Goal: Task Accomplishment & Management: Manage account settings

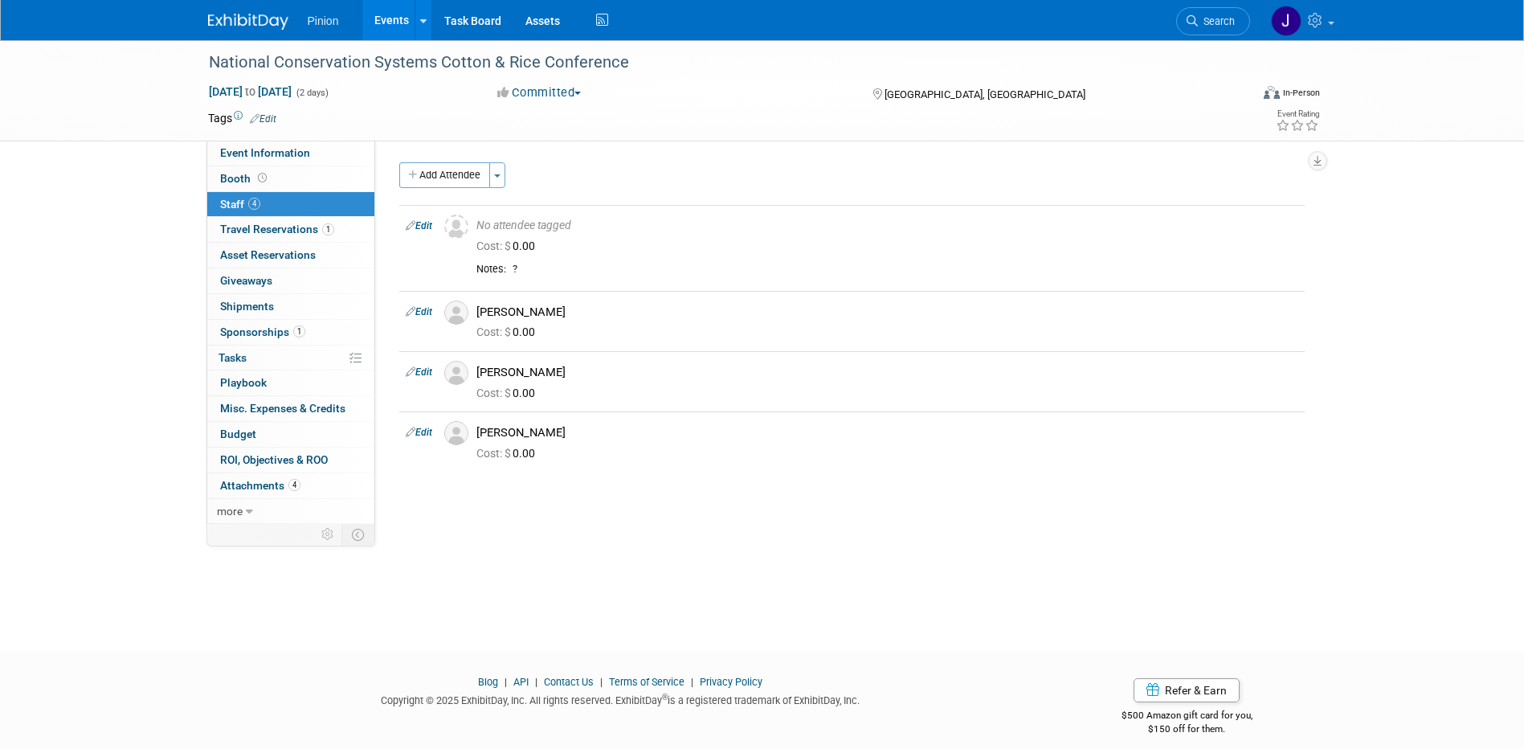
drag, startPoint x: 247, startPoint y: 22, endPoint x: 266, endPoint y: 56, distance: 39.6
click at [247, 22] on img at bounding box center [248, 22] width 80 height 16
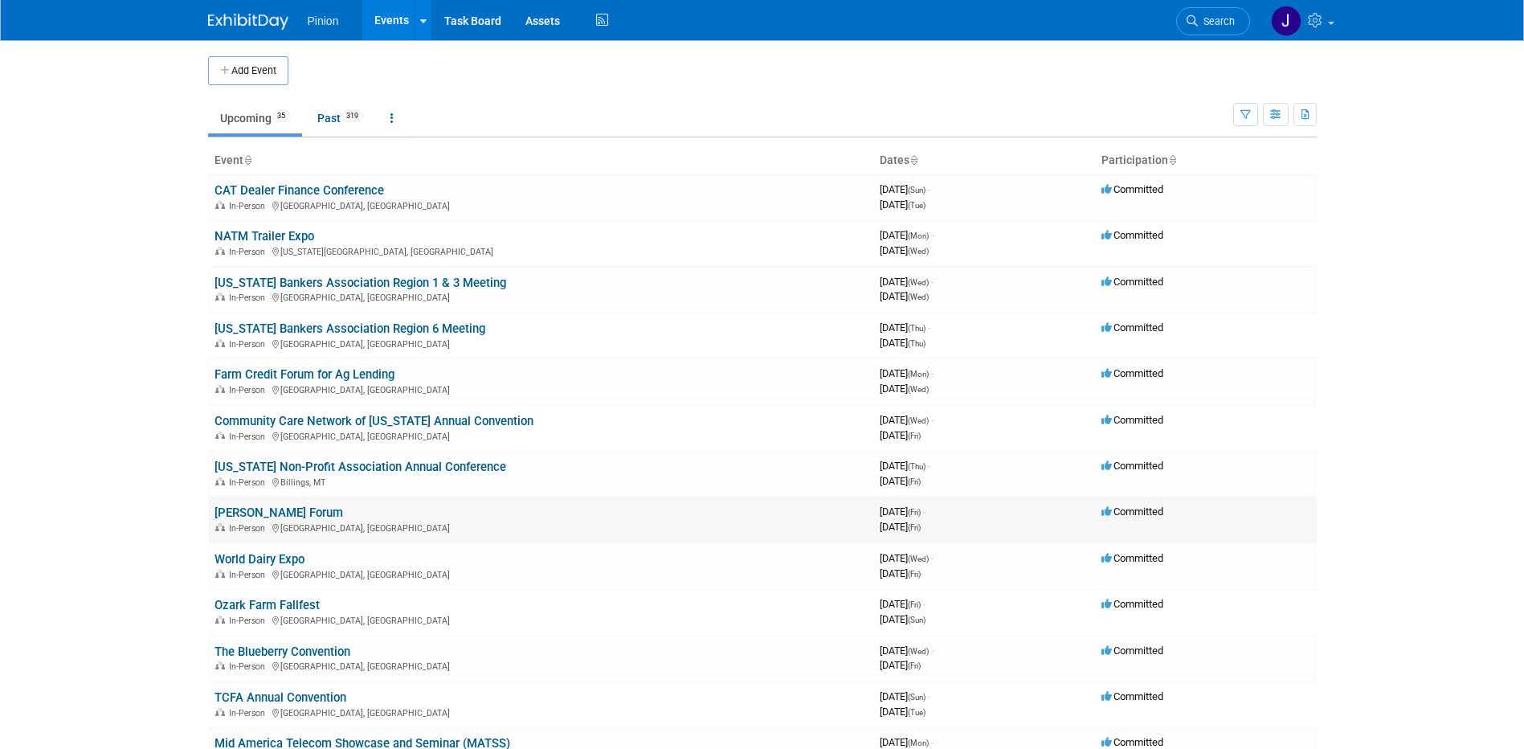
click at [248, 513] on link "[PERSON_NAME] Forum" at bounding box center [279, 512] width 129 height 14
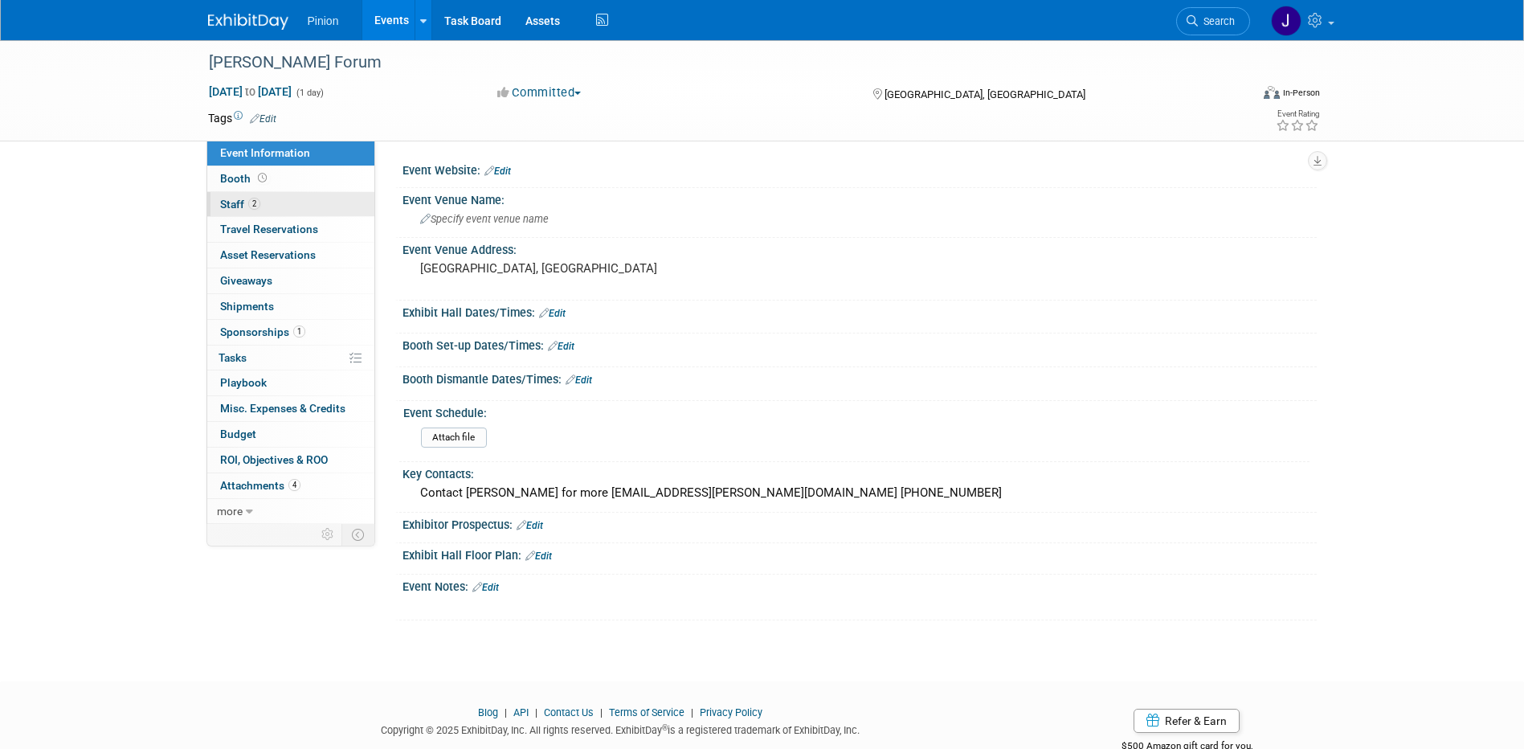
click at [242, 211] on link "2 Staff 2" at bounding box center [290, 204] width 167 height 25
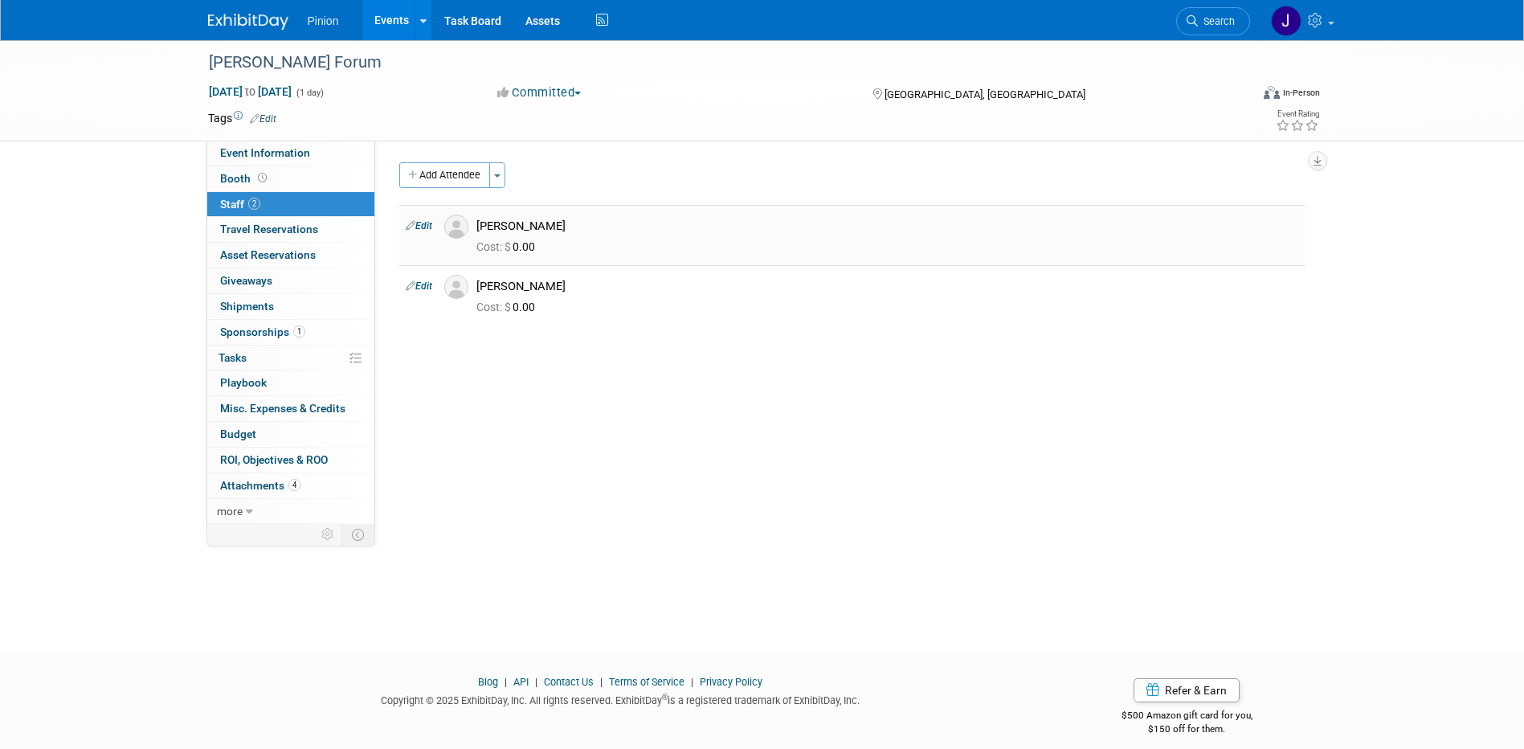
click at [423, 226] on link "Edit" at bounding box center [419, 225] width 27 height 11
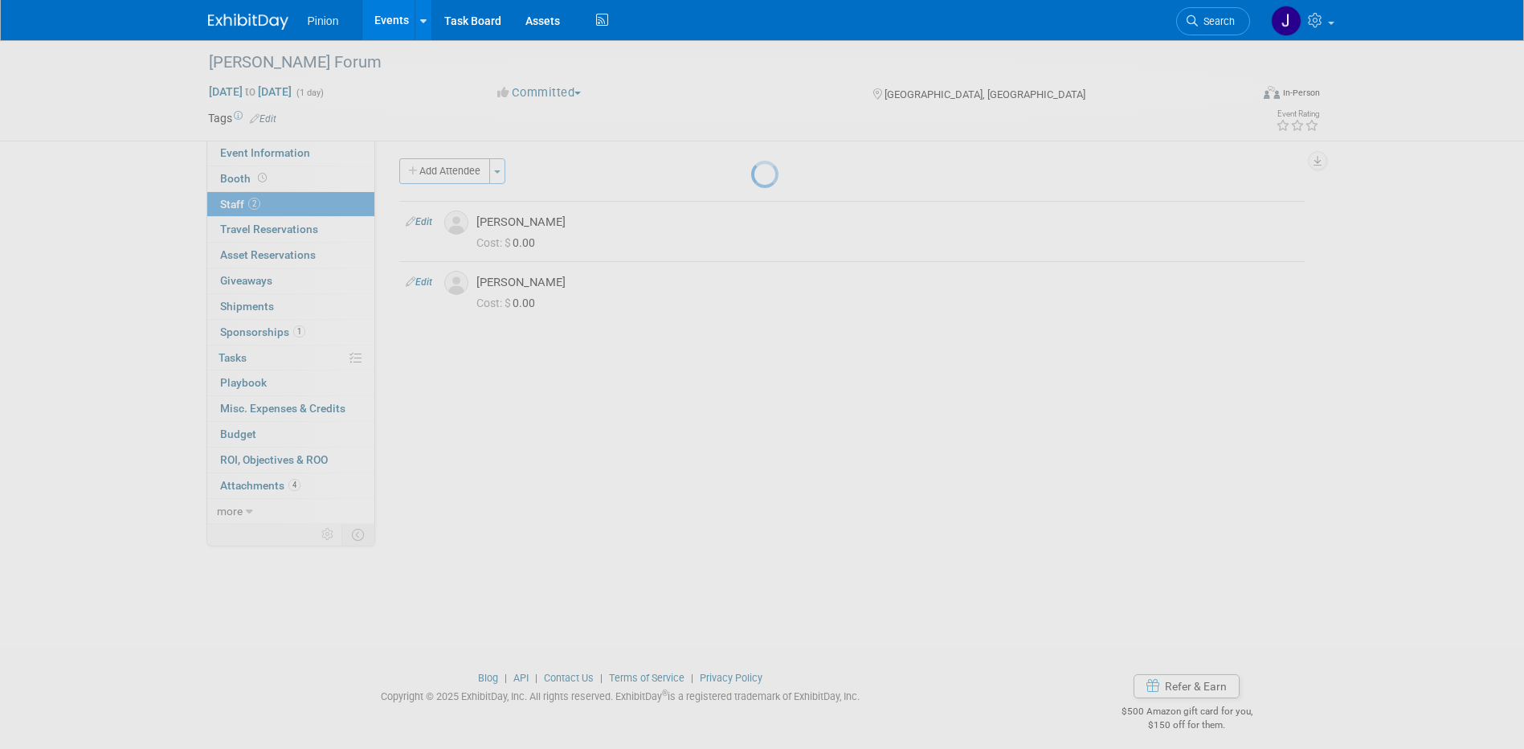
select select "3c023e8d-7a2f-4ec4-8c95-32d72961638f"
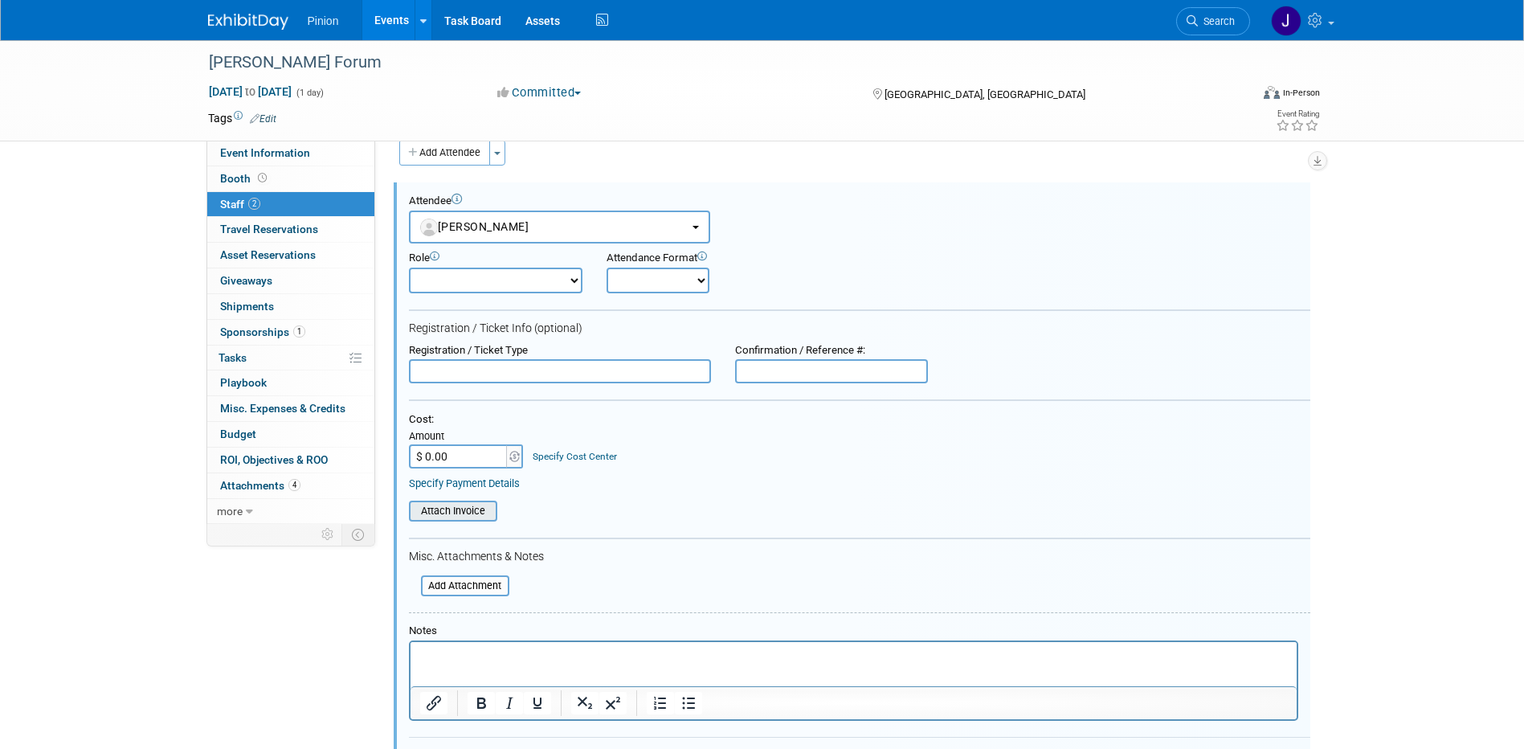
click at [431, 505] on input "file" at bounding box center [400, 511] width 191 height 18
drag, startPoint x: 1523, startPoint y: 383, endPoint x: 1434, endPoint y: 521, distance: 163.4
click at [1509, 504] on div "Flinchbaugh Forum Sep 26, 2025 to Sep 26, 2025 (1 day) Sep 26, 2025 to Sep 26, …" at bounding box center [762, 464] width 1524 height 892
click at [452, 473] on div "Cost: Amount $ 0.00 Specify Cost Center Cost Center -- Not Specified --" at bounding box center [860, 451] width 902 height 77
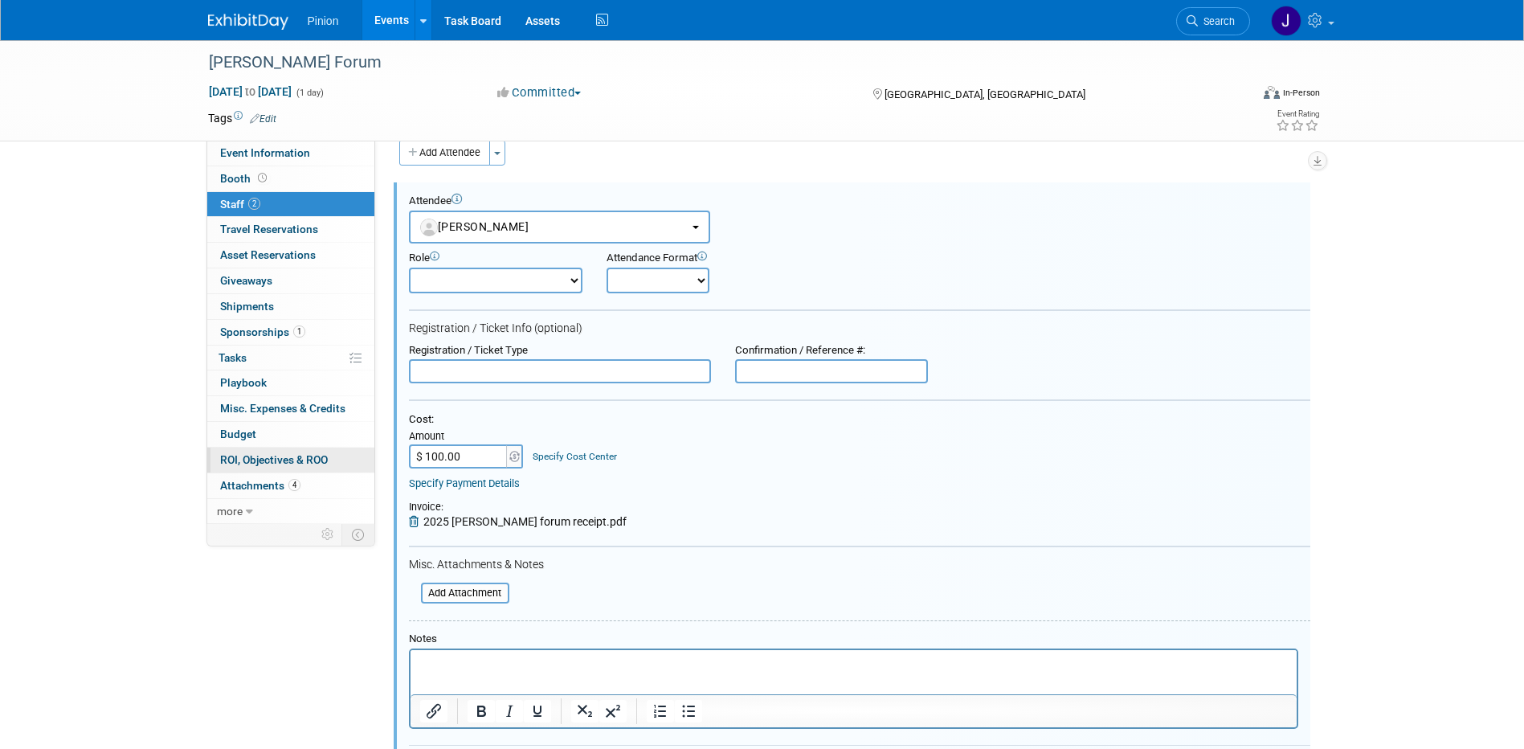
type input "$ 100.00"
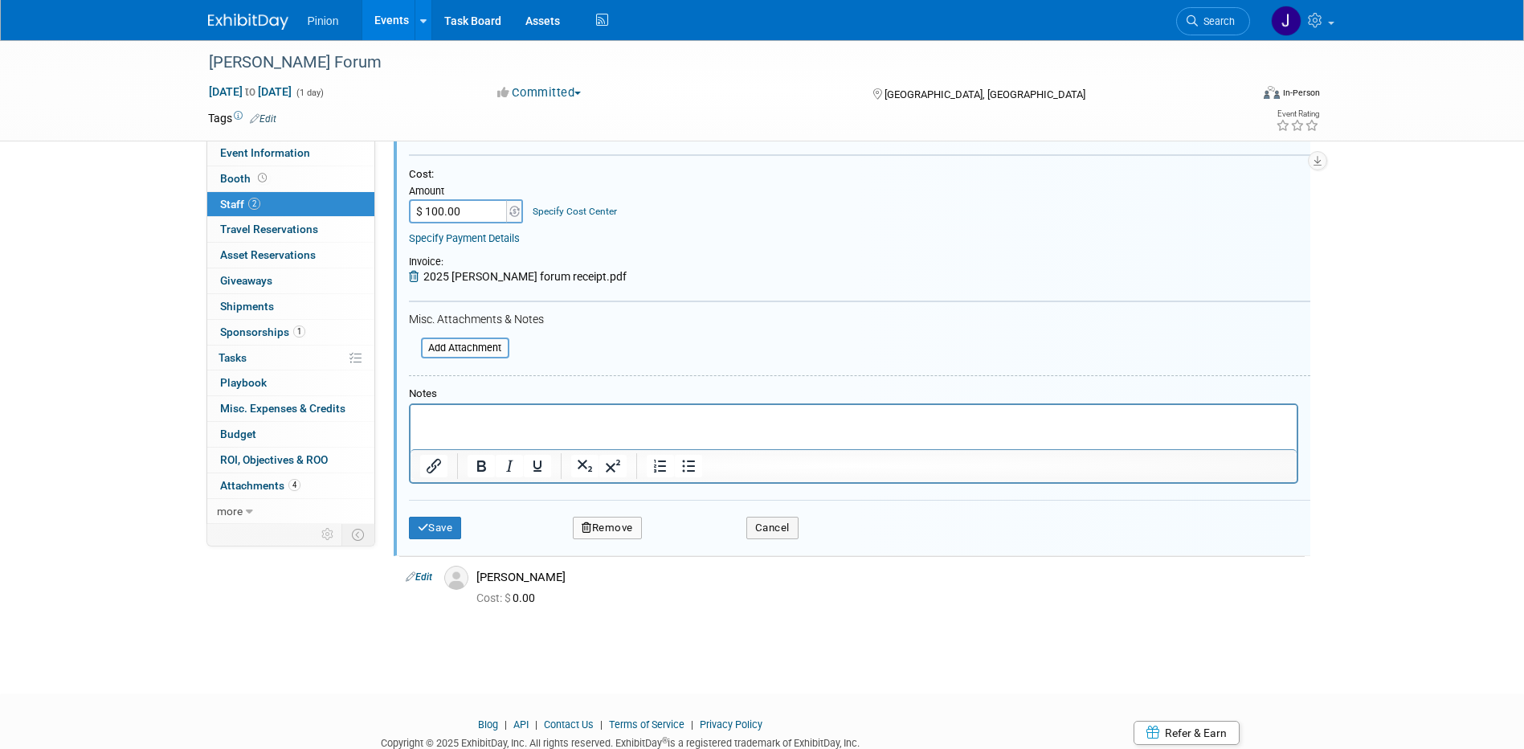
click at [437, 514] on div "Save Remove Cancel" at bounding box center [860, 525] width 902 height 51
click at [454, 542] on div "Save Remove Cancel" at bounding box center [860, 525] width 902 height 51
drag, startPoint x: 434, startPoint y: 534, endPoint x: 434, endPoint y: 546, distance: 12.1
click at [435, 534] on button "Save" at bounding box center [435, 528] width 53 height 22
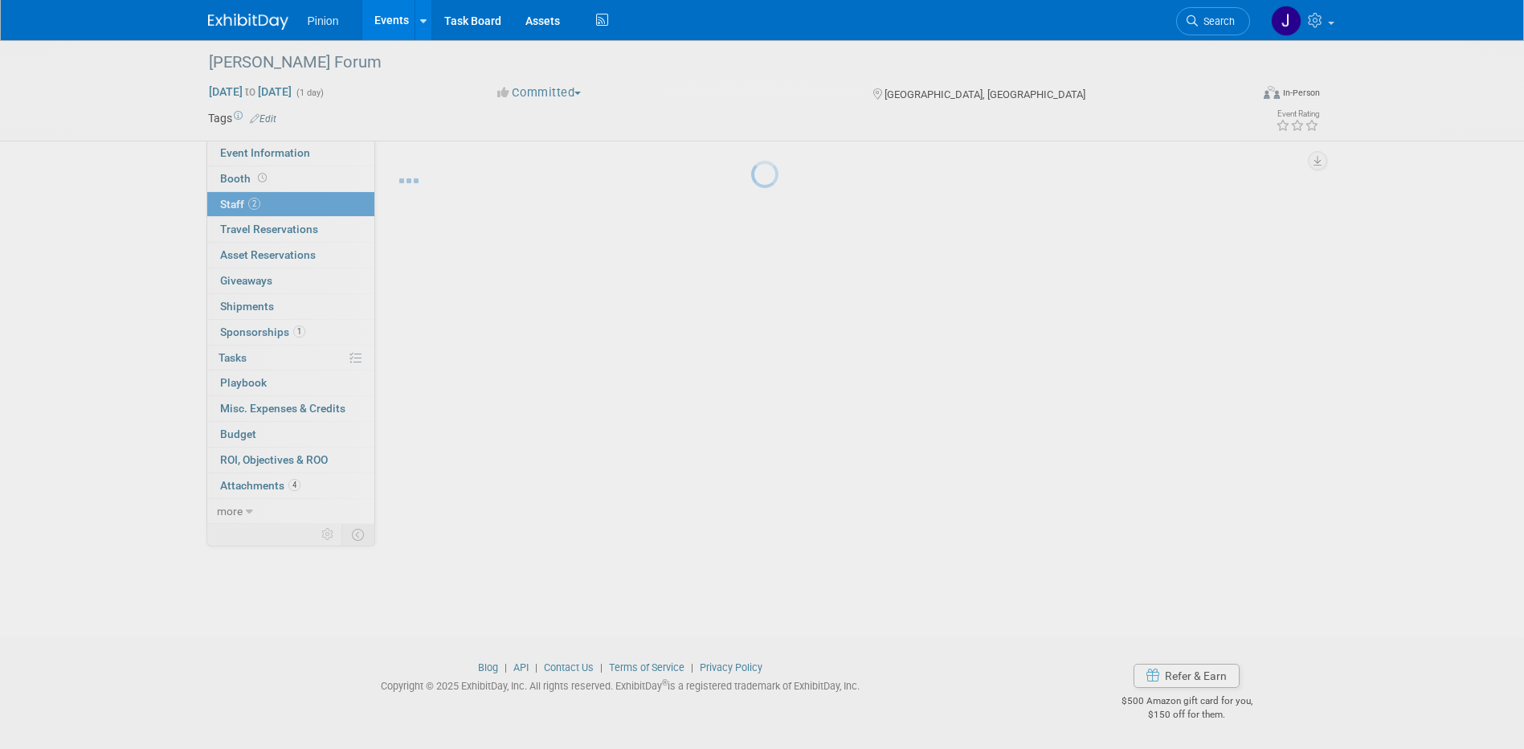
scroll to position [14, 0]
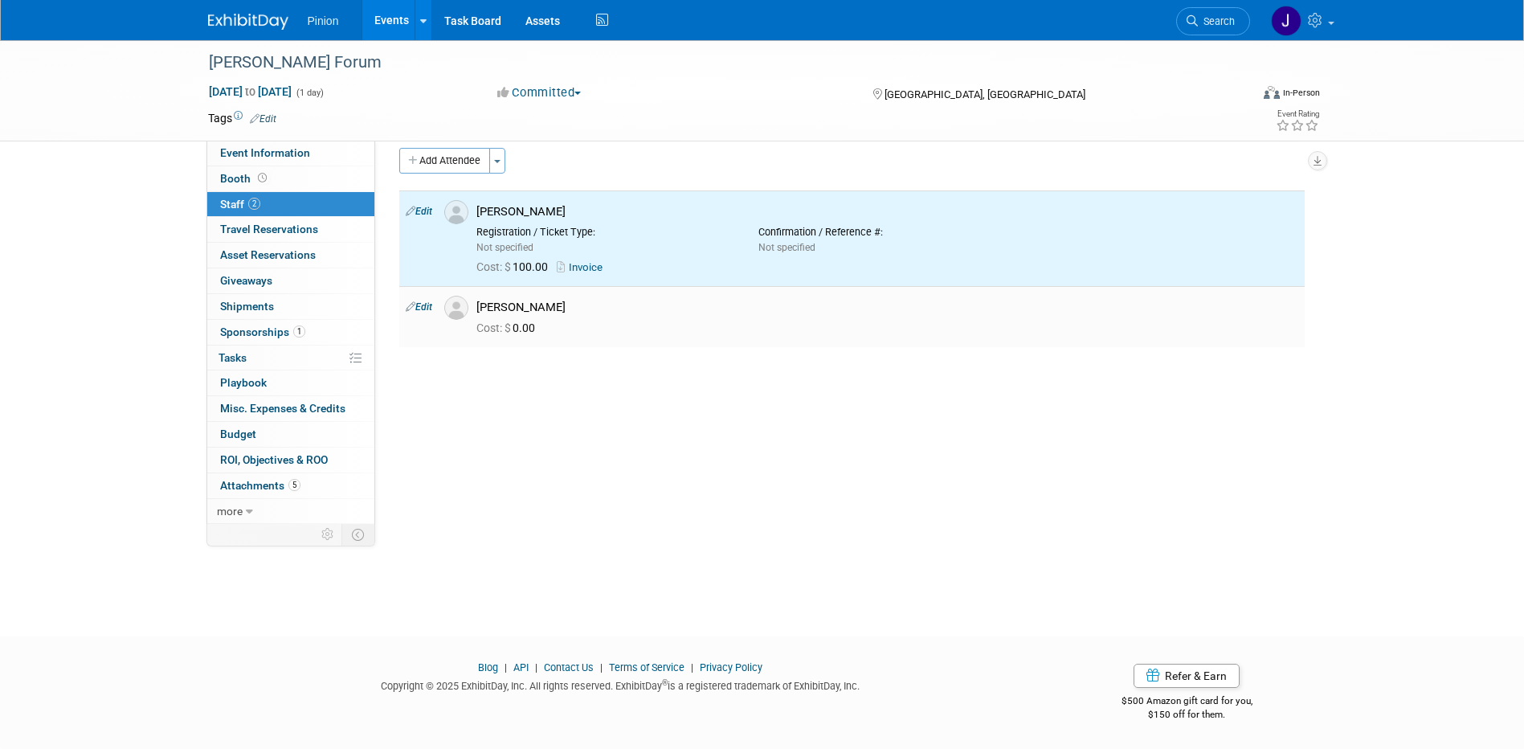
click at [426, 309] on link "Edit" at bounding box center [419, 306] width 27 height 11
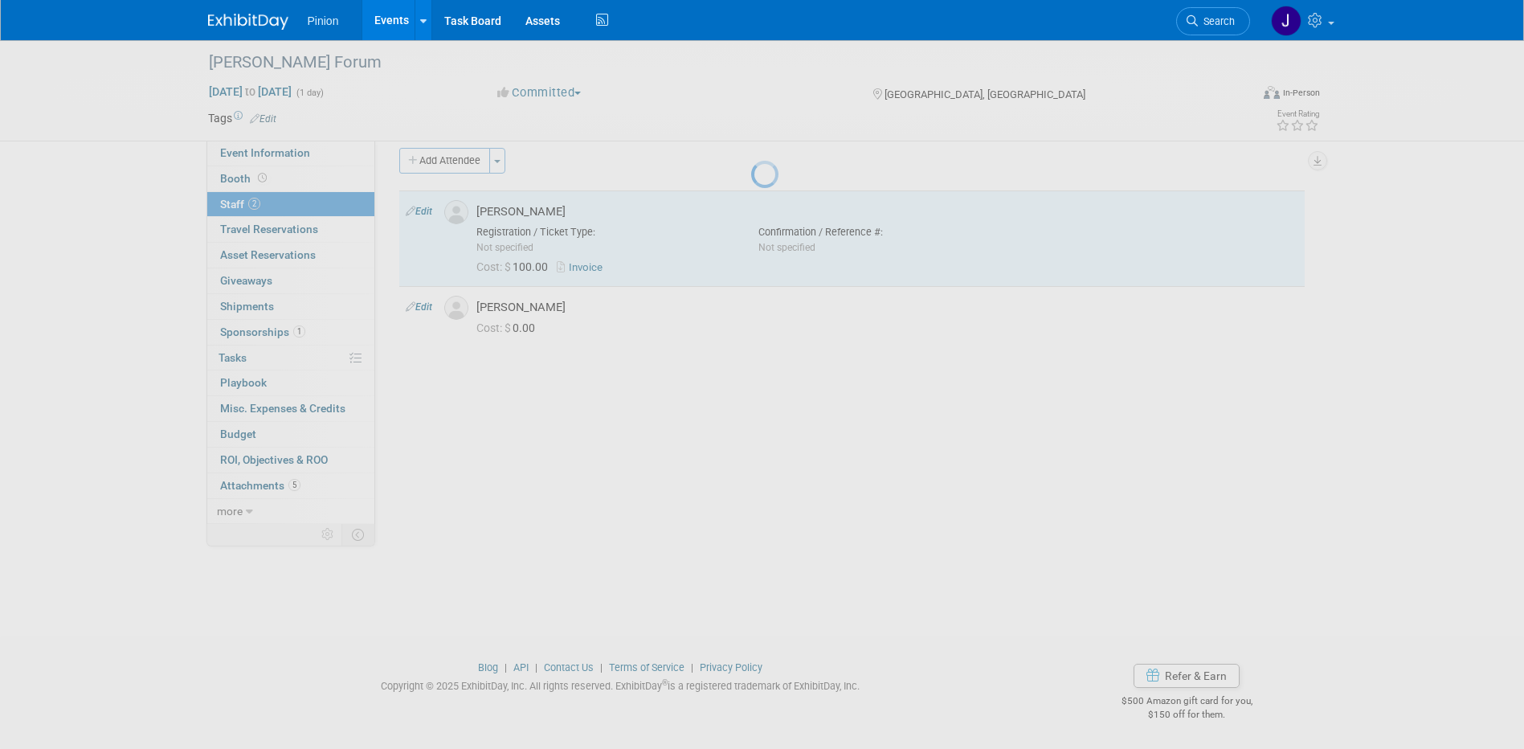
select select "01d77032-6338-44ca-8d8b-de251e6e5f53"
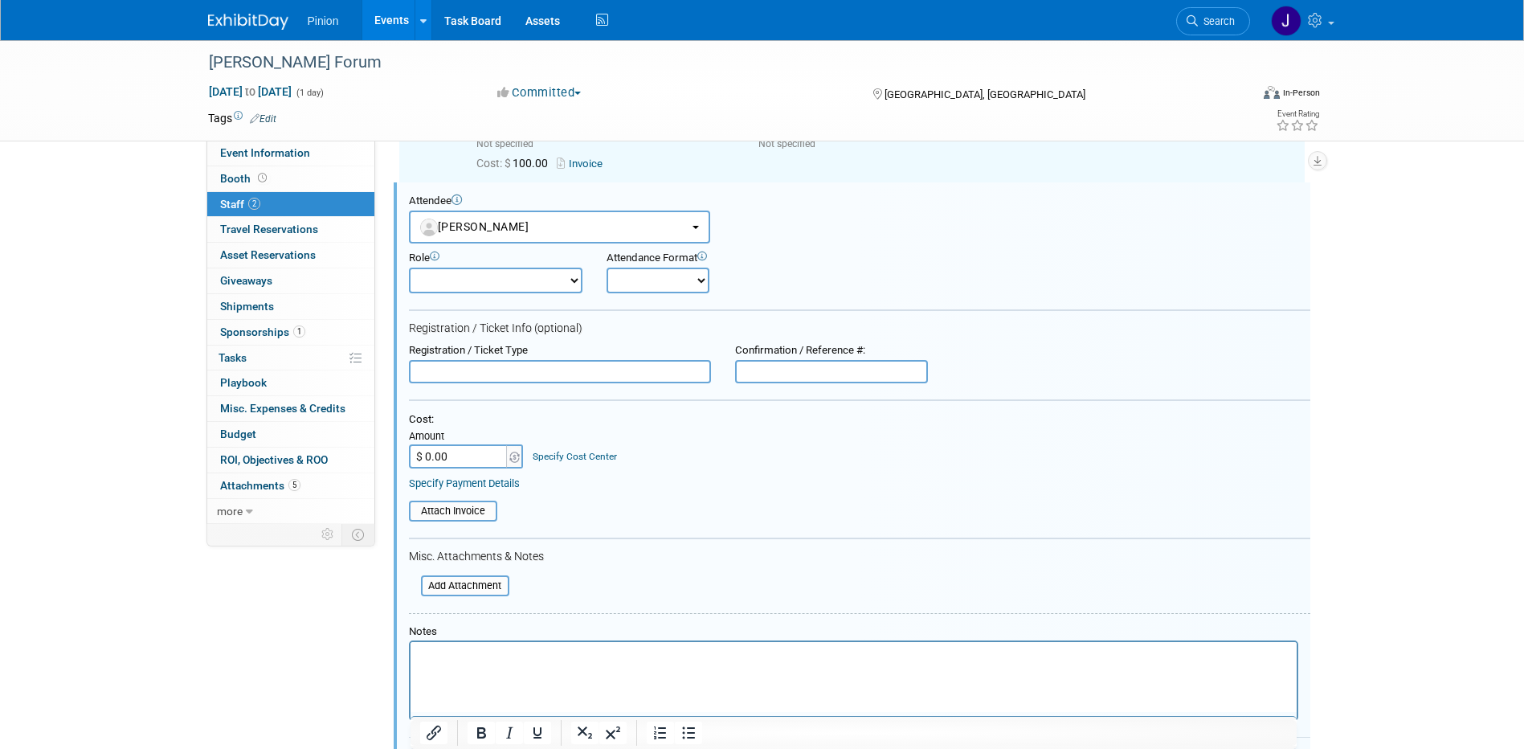
scroll to position [0, 0]
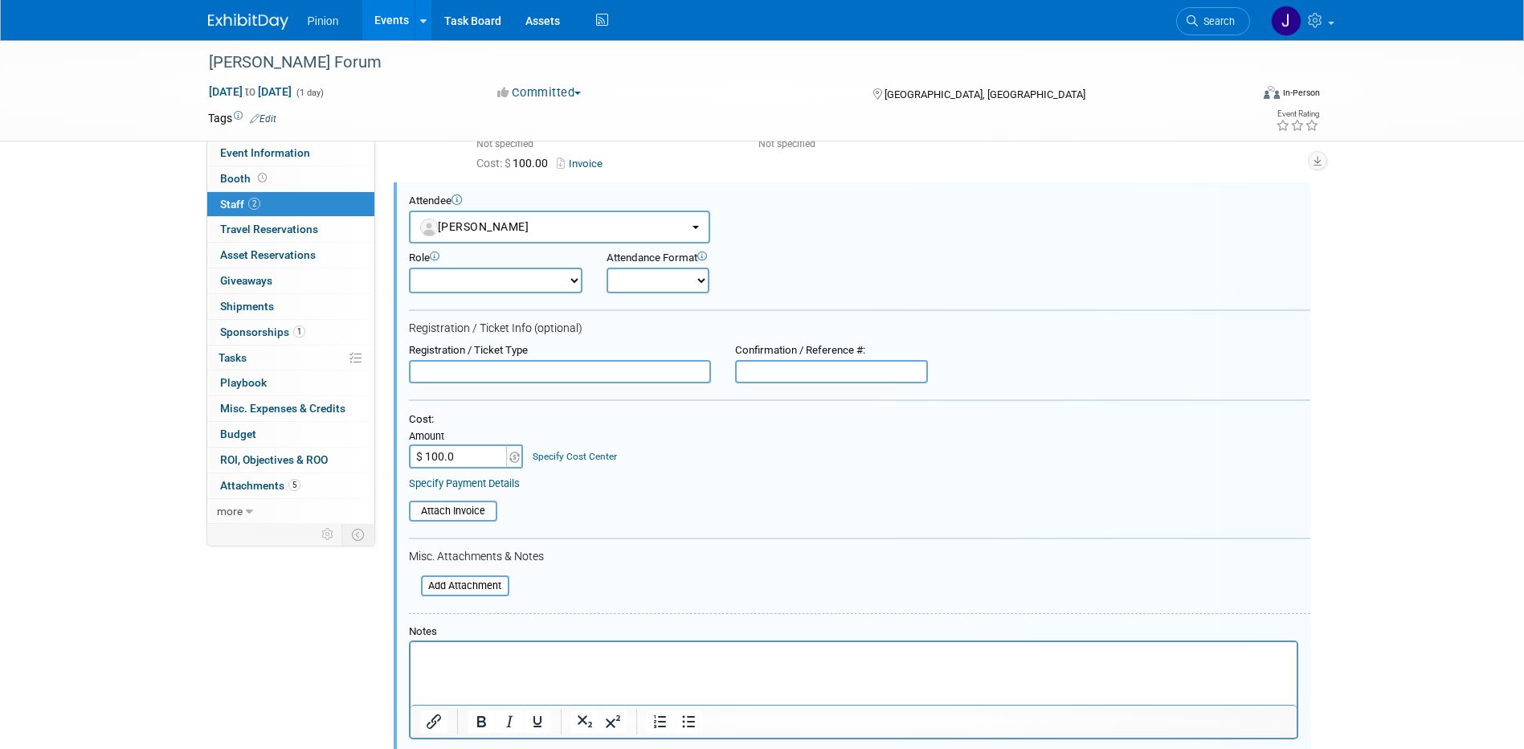
type input "$ 100.00"
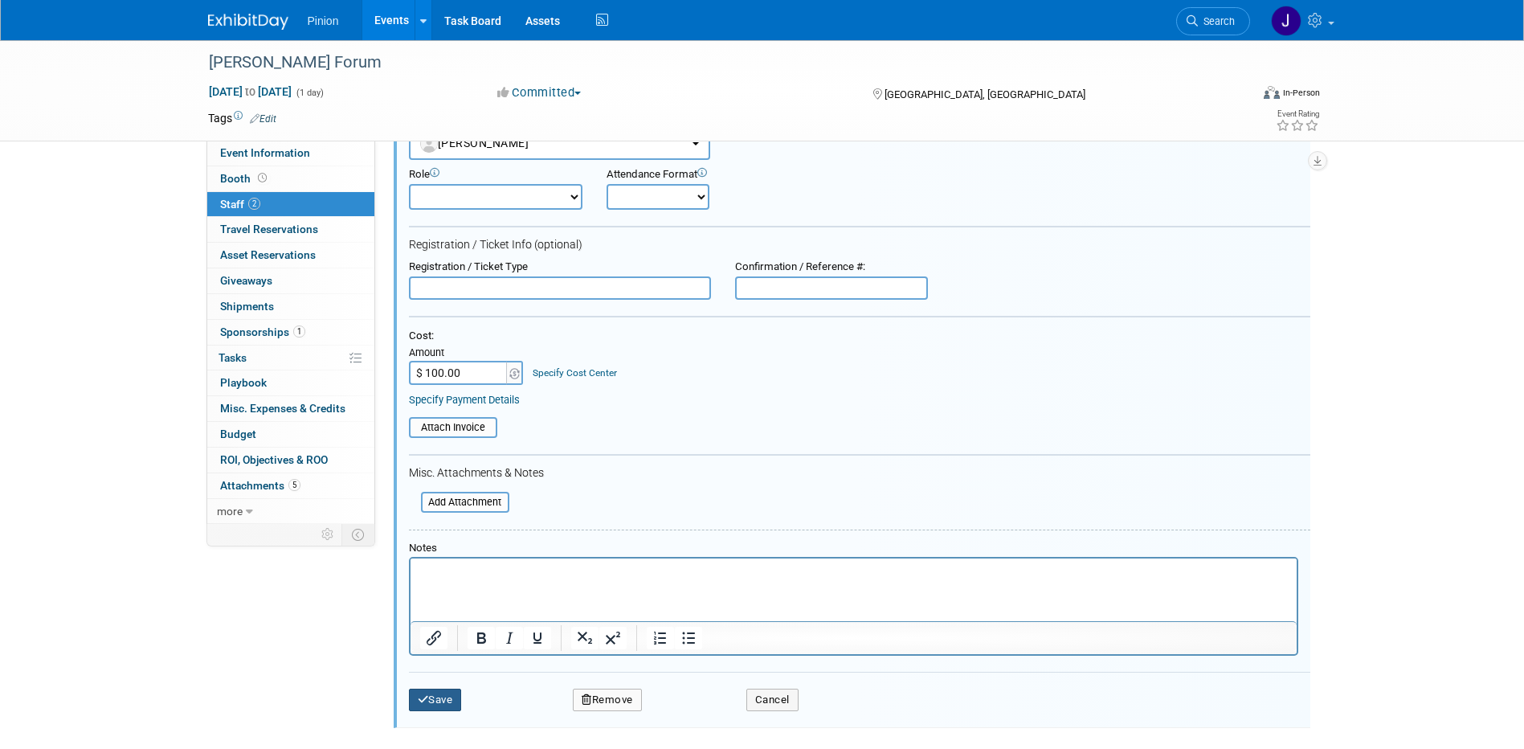
click at [444, 694] on button "Save" at bounding box center [435, 700] width 53 height 22
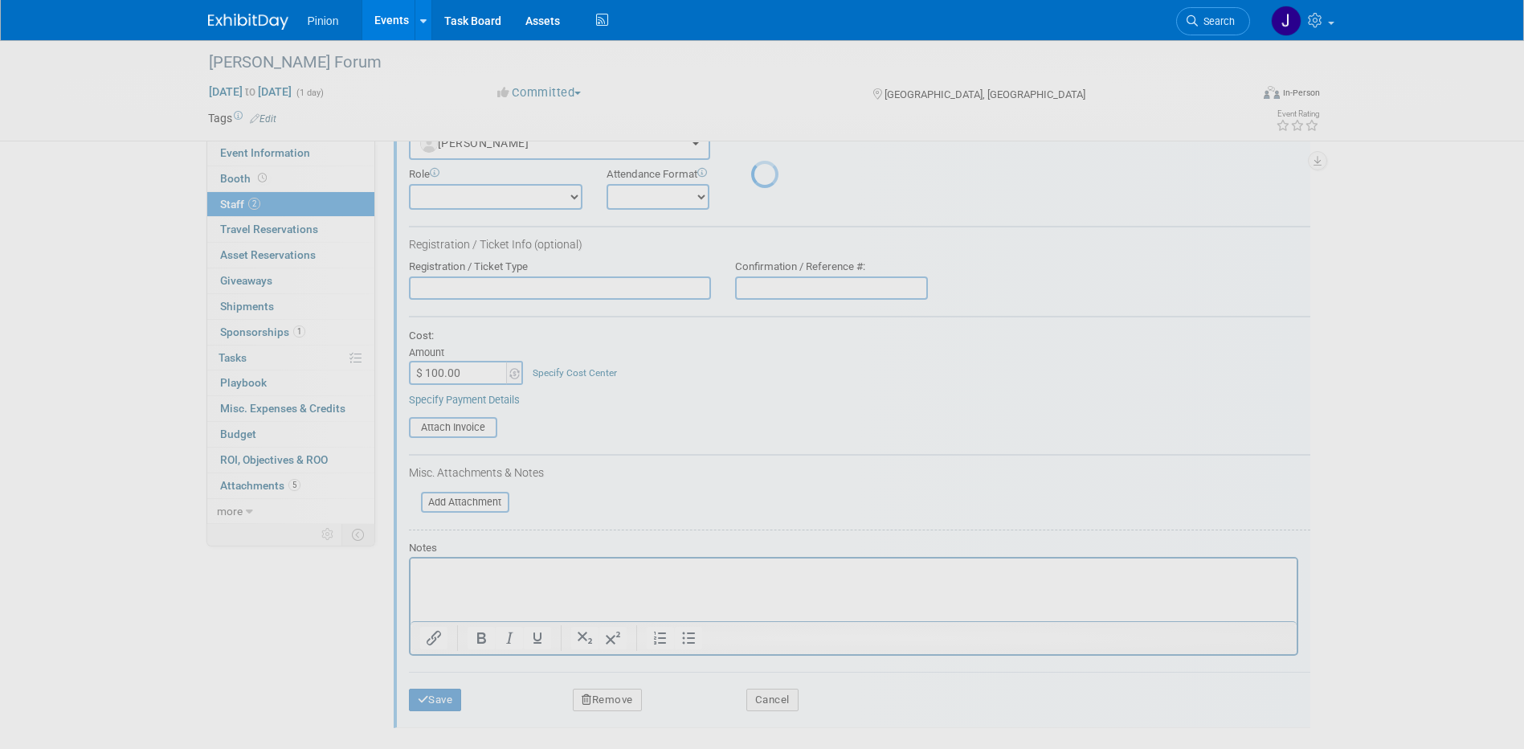
scroll to position [14, 0]
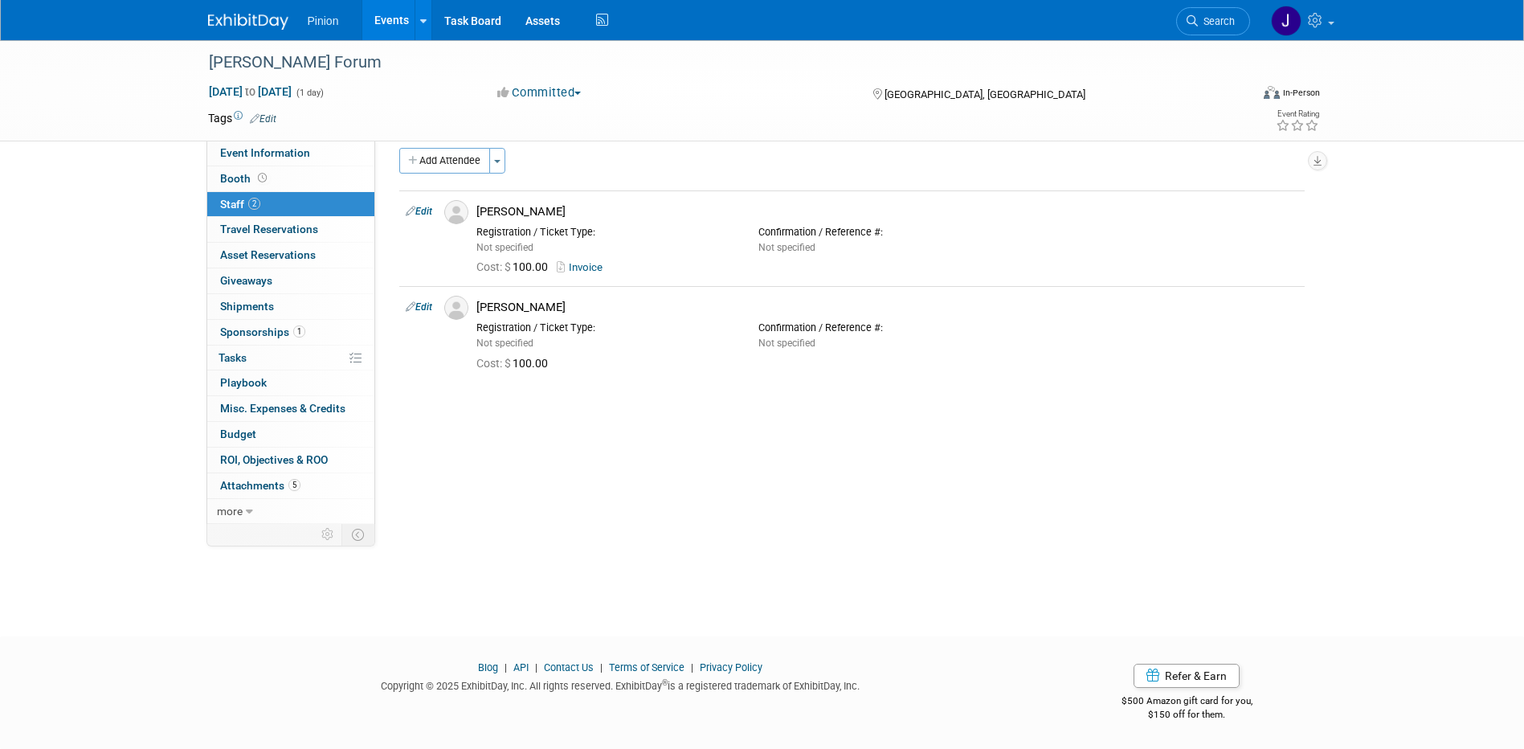
click at [223, 14] on img at bounding box center [248, 22] width 80 height 16
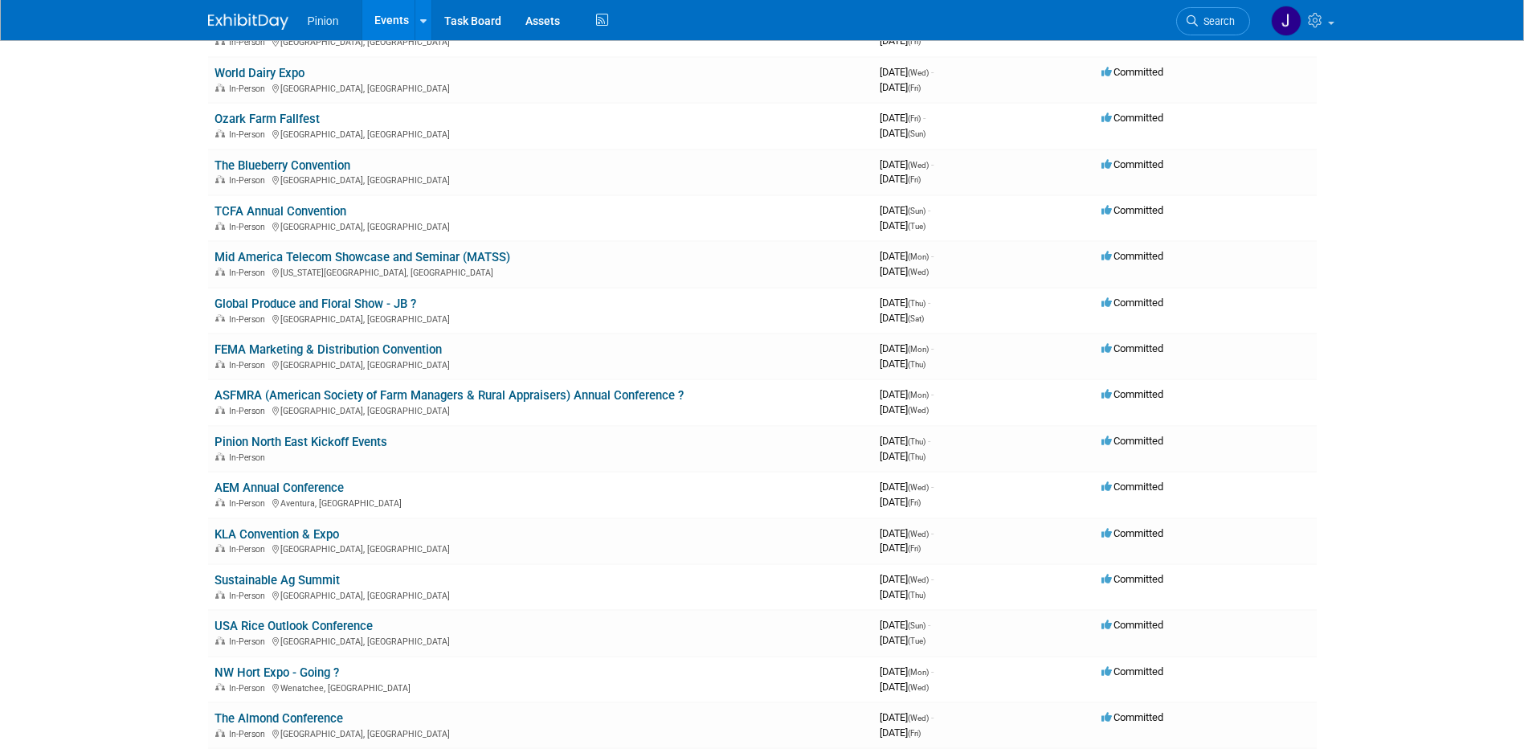
scroll to position [489, 0]
click at [264, 580] on link "Sustainable Ag Summit" at bounding box center [277, 577] width 125 height 14
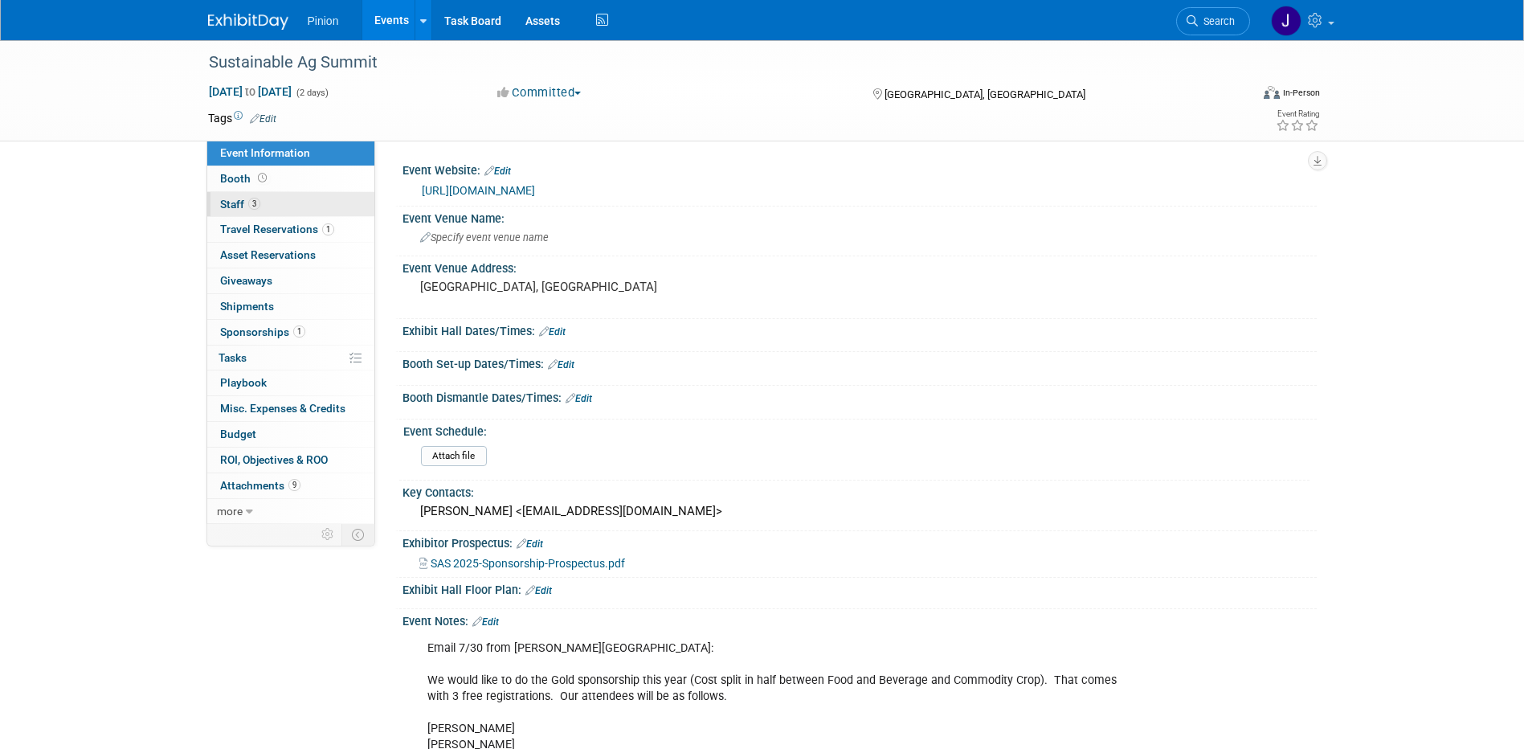
click at [260, 206] on span "Staff 3" at bounding box center [240, 204] width 40 height 13
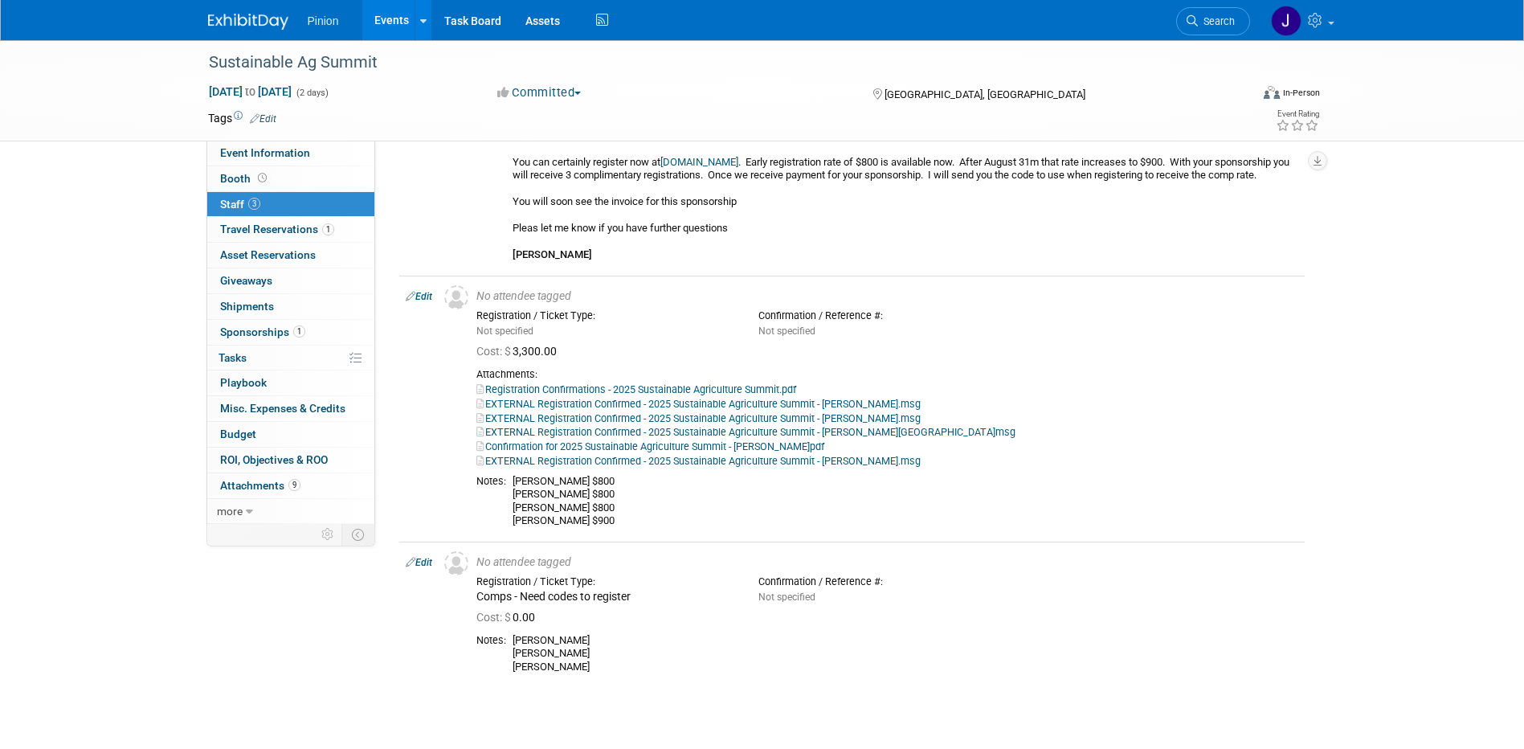
scroll to position [153, 0]
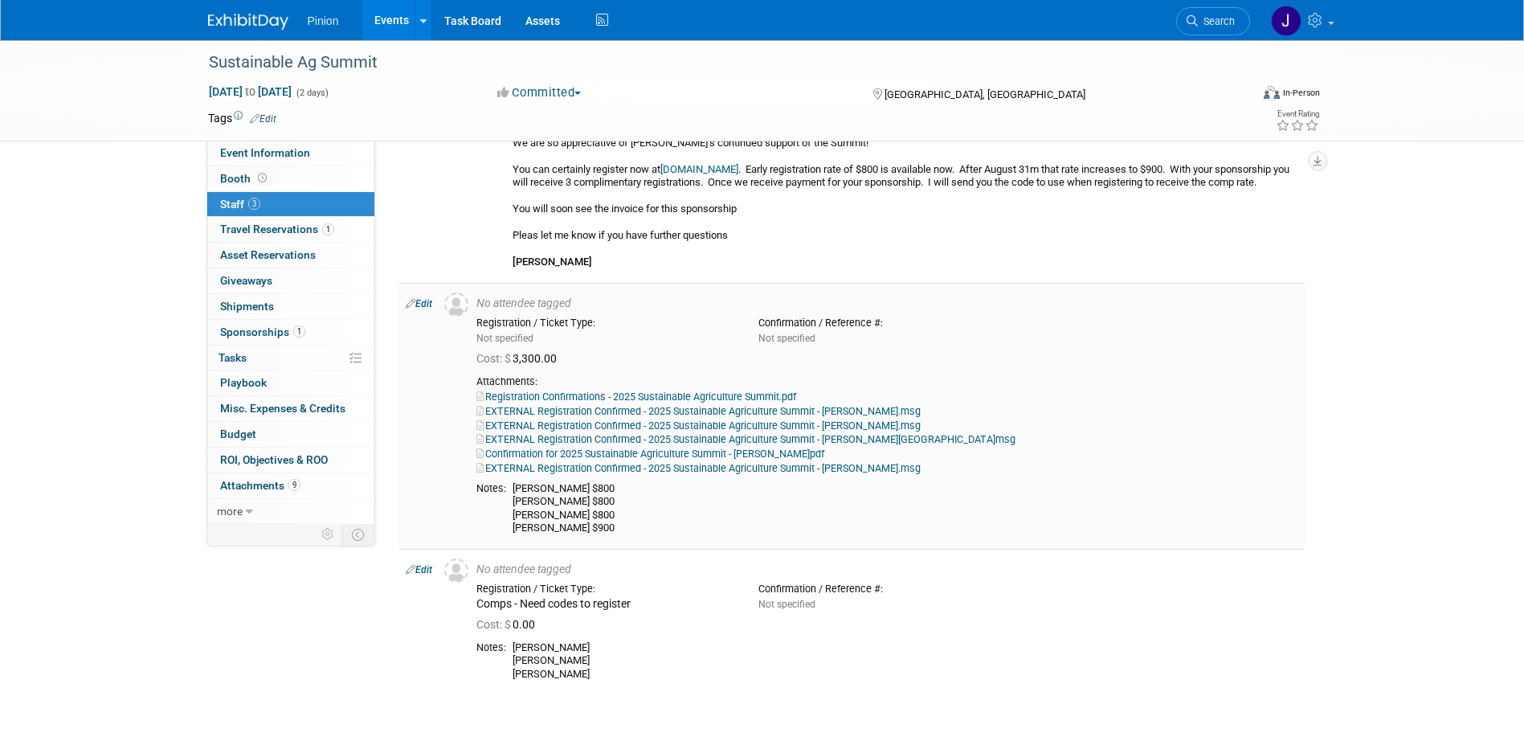
click at [599, 474] on link "EXTERNAL Registration Confirmed - 2025 Sustainable Agriculture Summit - Holly.m…" at bounding box center [698, 468] width 444 height 12
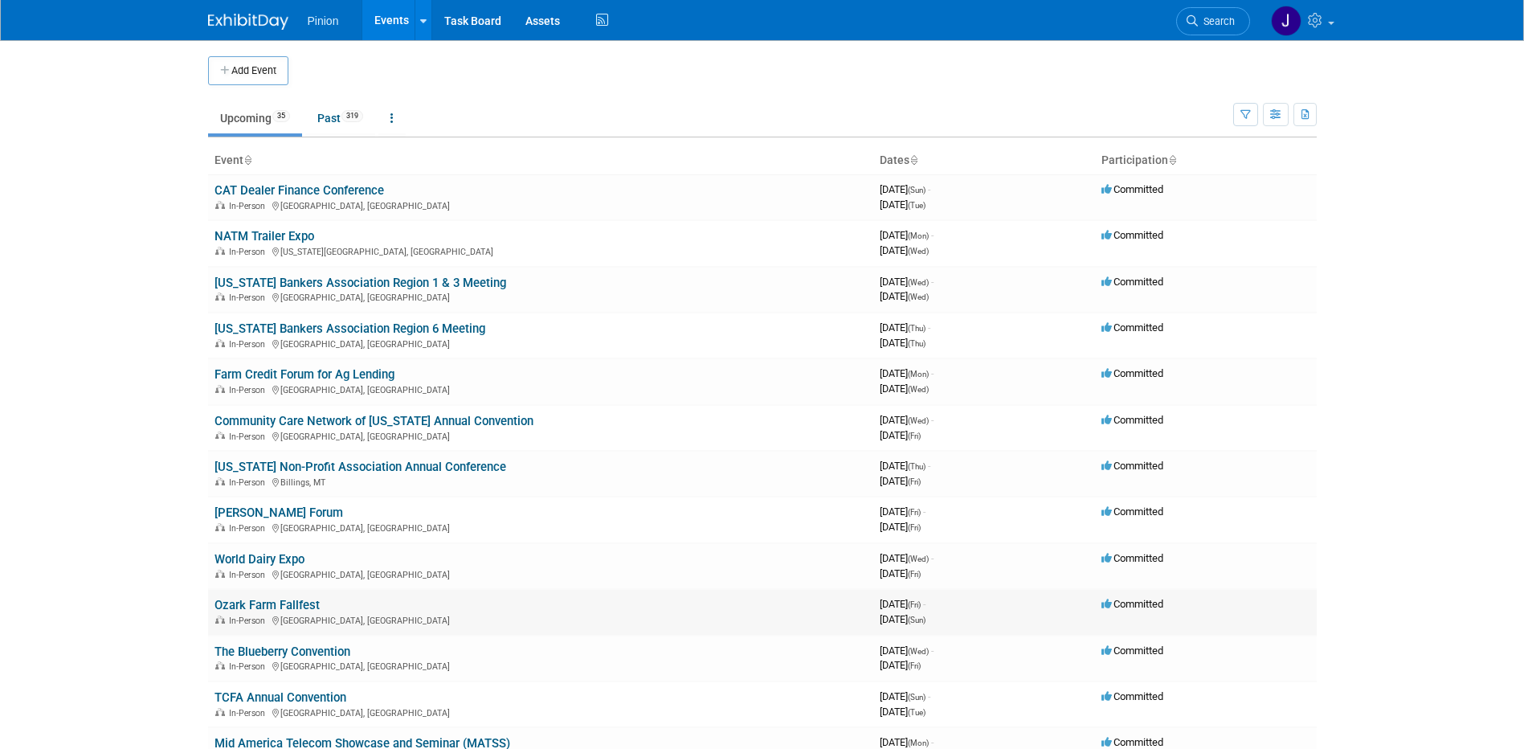
click at [256, 600] on link "Ozark Farm Fallfest" at bounding box center [267, 605] width 105 height 14
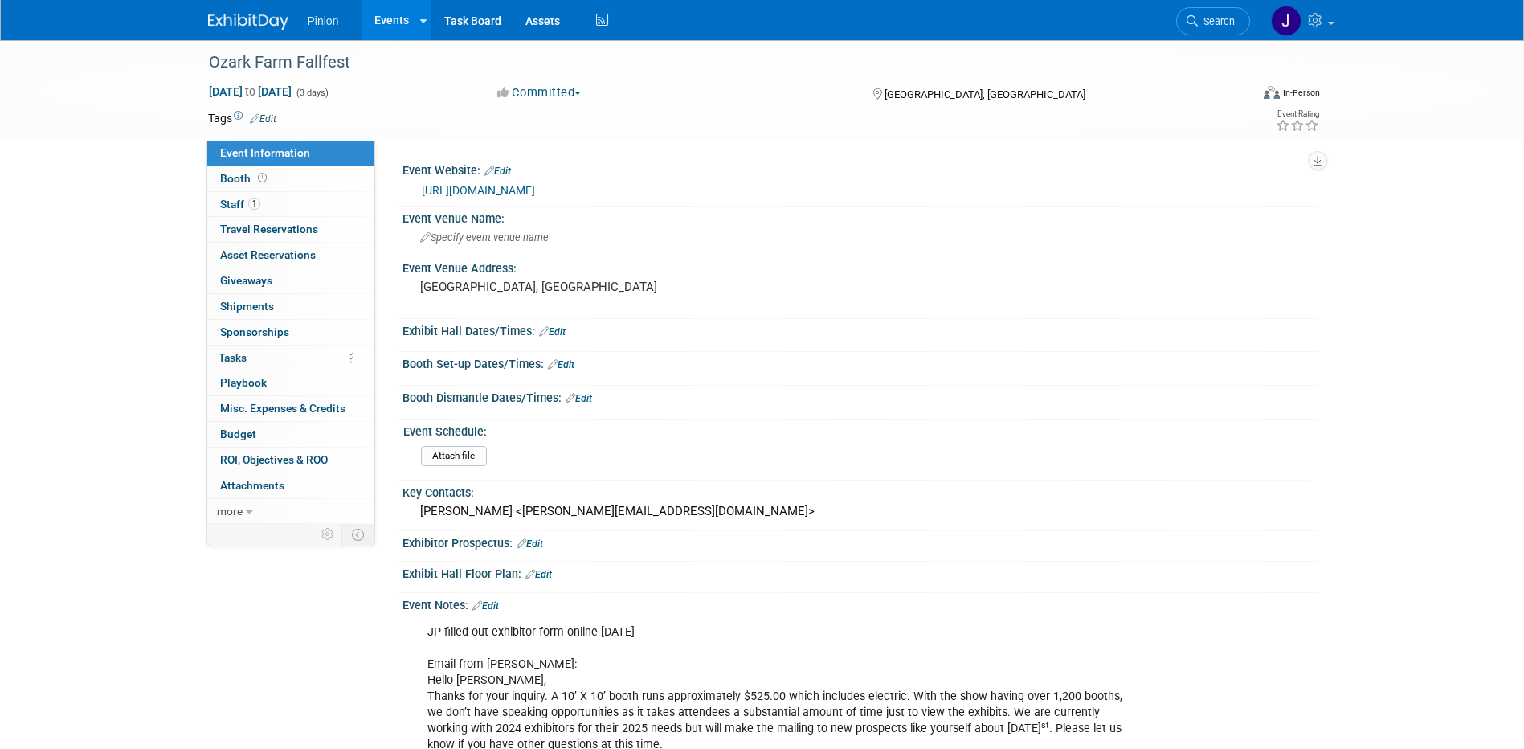
click at [250, 11] on link at bounding box center [258, 13] width 100 height 13
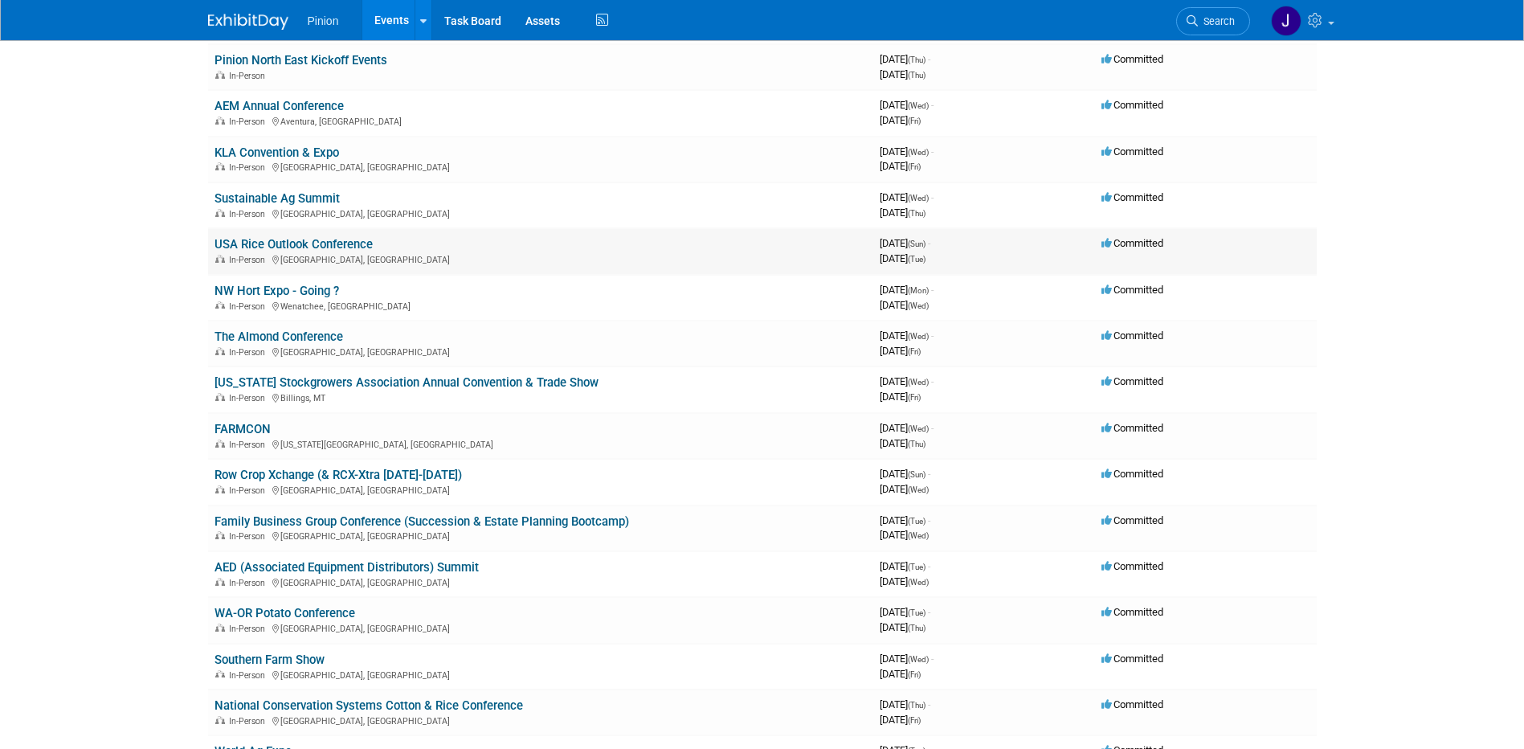
scroll to position [845, 0]
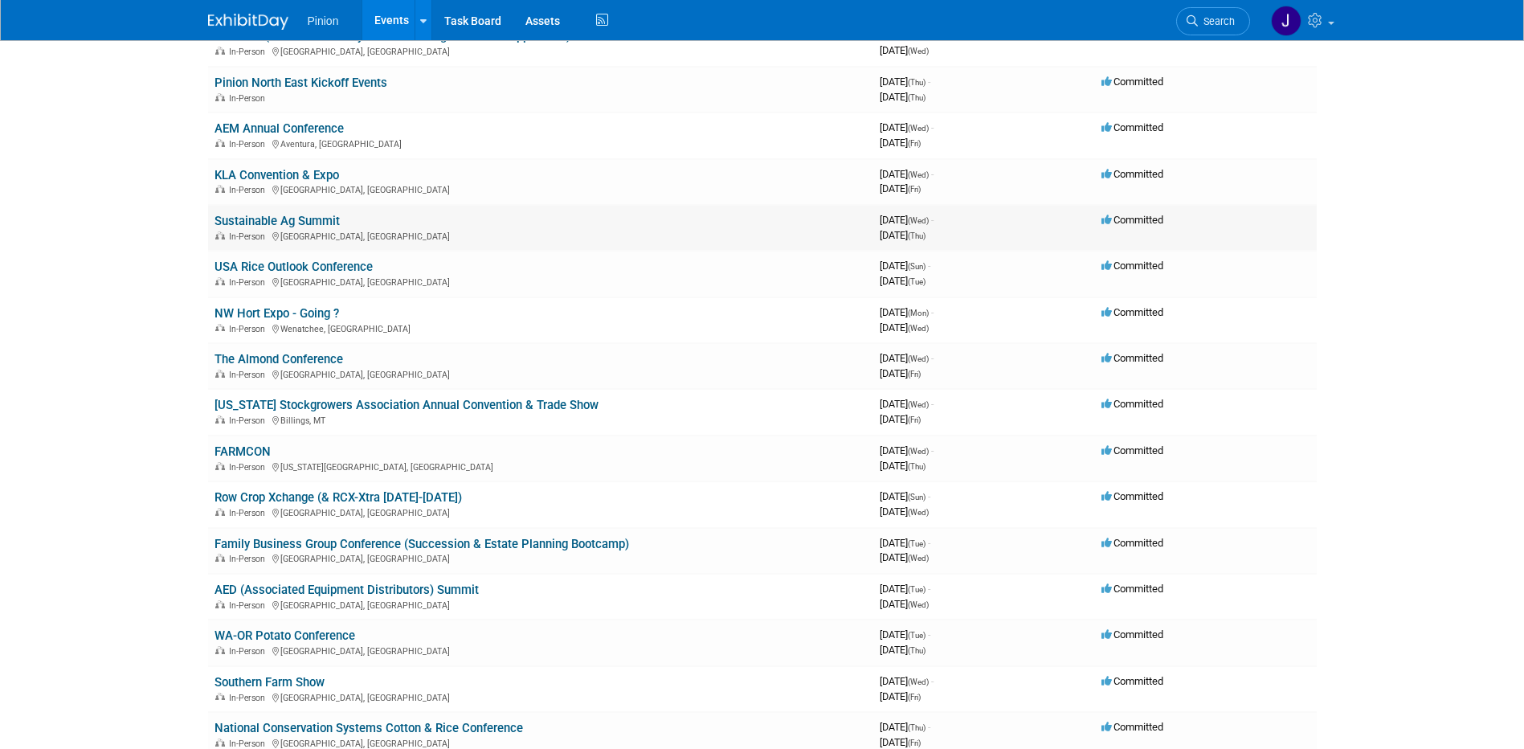
click at [300, 216] on link "Sustainable Ag Summit" at bounding box center [277, 221] width 125 height 14
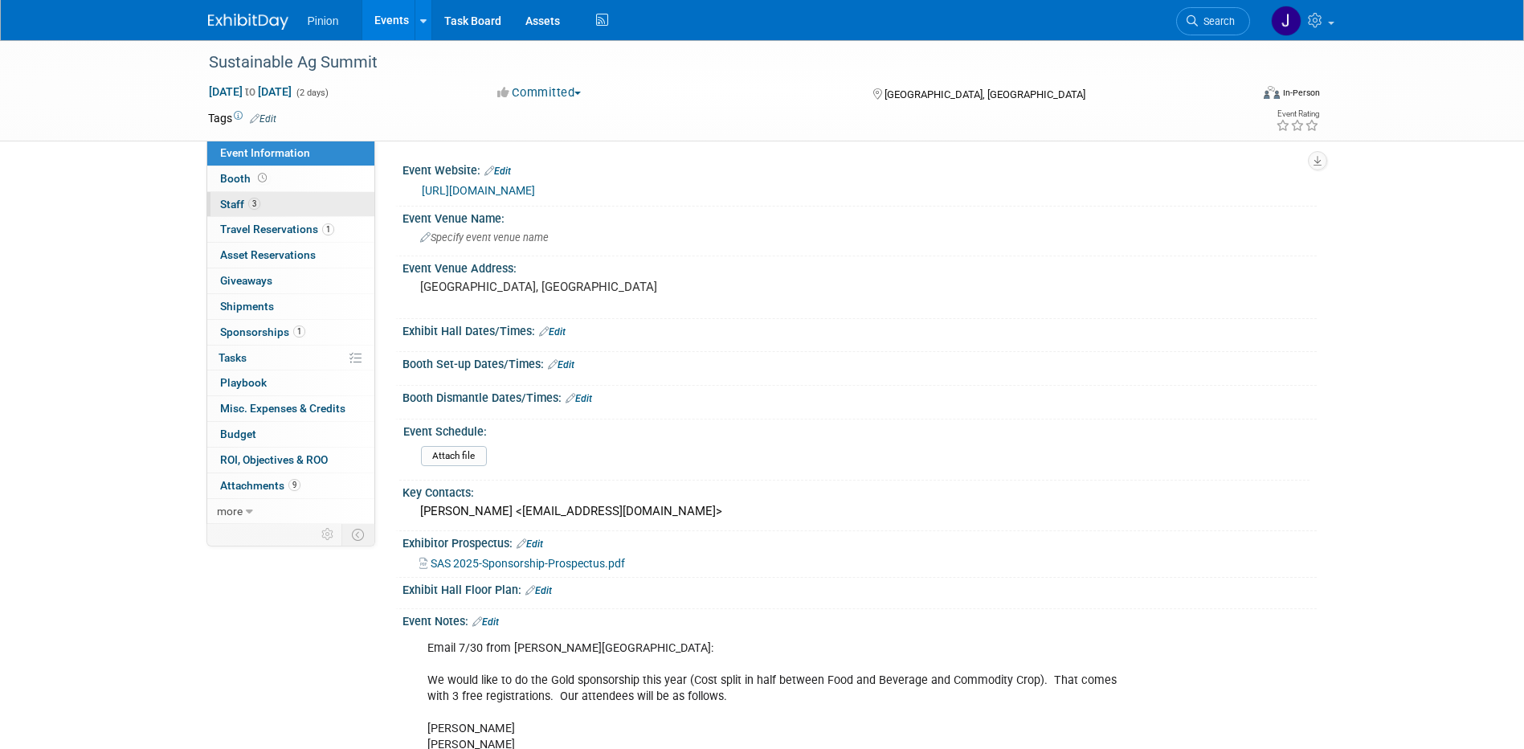
click at [264, 195] on link "3 Staff 3" at bounding box center [290, 204] width 167 height 25
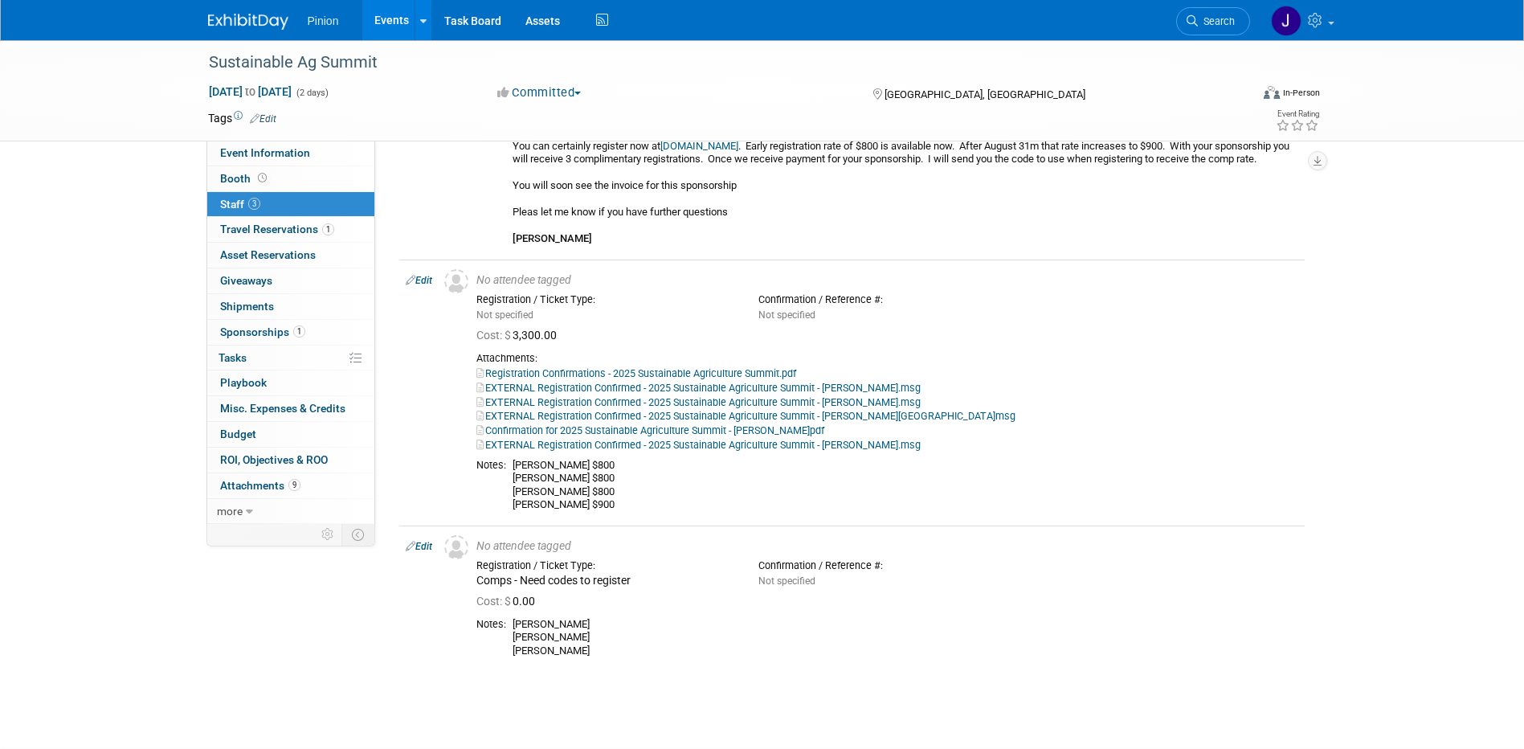
scroll to position [178, 0]
click at [1002, 650] on div "Louis DeMaso Matt Armstrong Alec Watts" at bounding box center [906, 636] width 786 height 40
click at [574, 656] on div "Louis DeMaso Matt Armstrong Alec Watts" at bounding box center [906, 636] width 786 height 40
drag, startPoint x: 569, startPoint y: 661, endPoint x: 517, endPoint y: 661, distance: 52.2
click at [517, 656] on div "Louis DeMaso Matt Armstrong Alec Watts" at bounding box center [906, 636] width 786 height 40
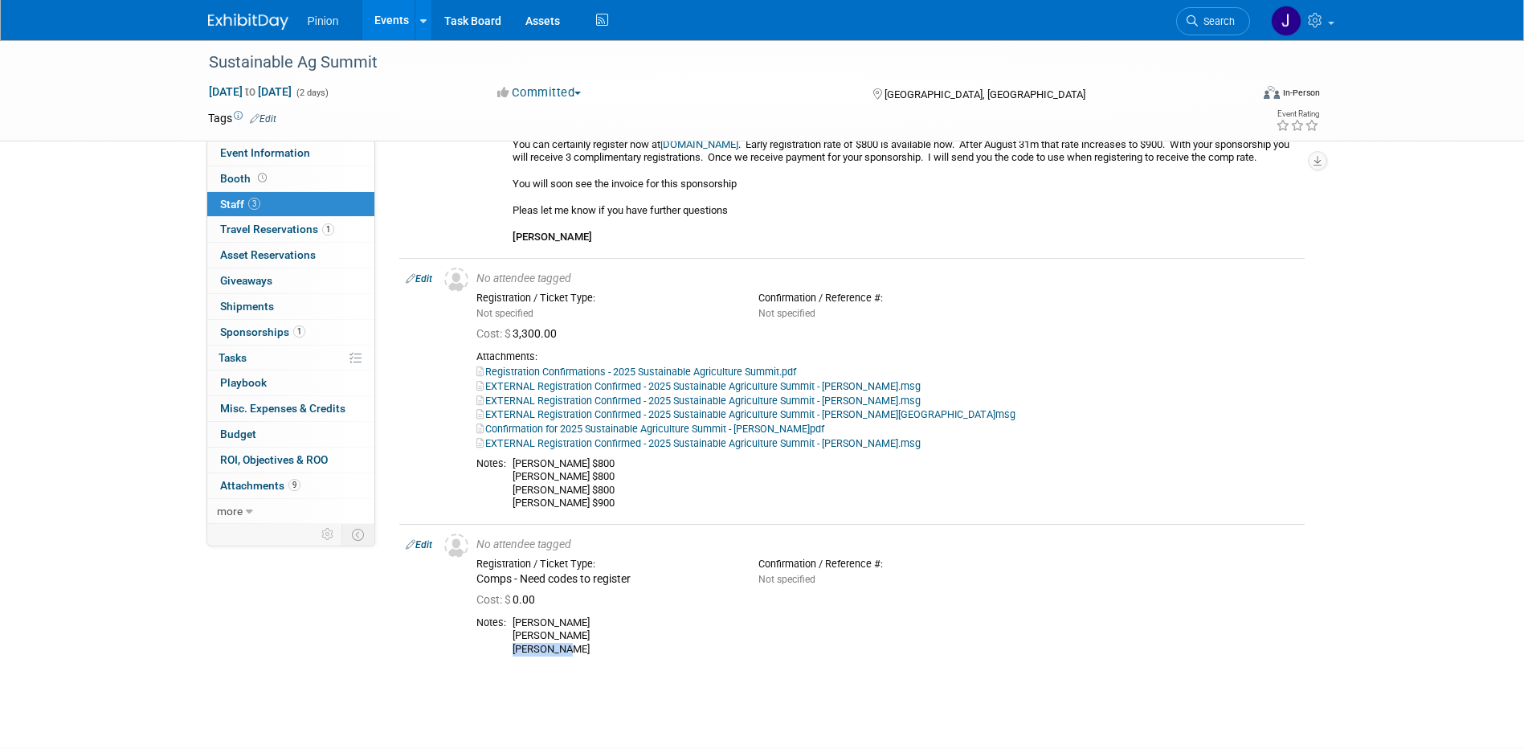
click at [256, 10] on link at bounding box center [258, 13] width 100 height 13
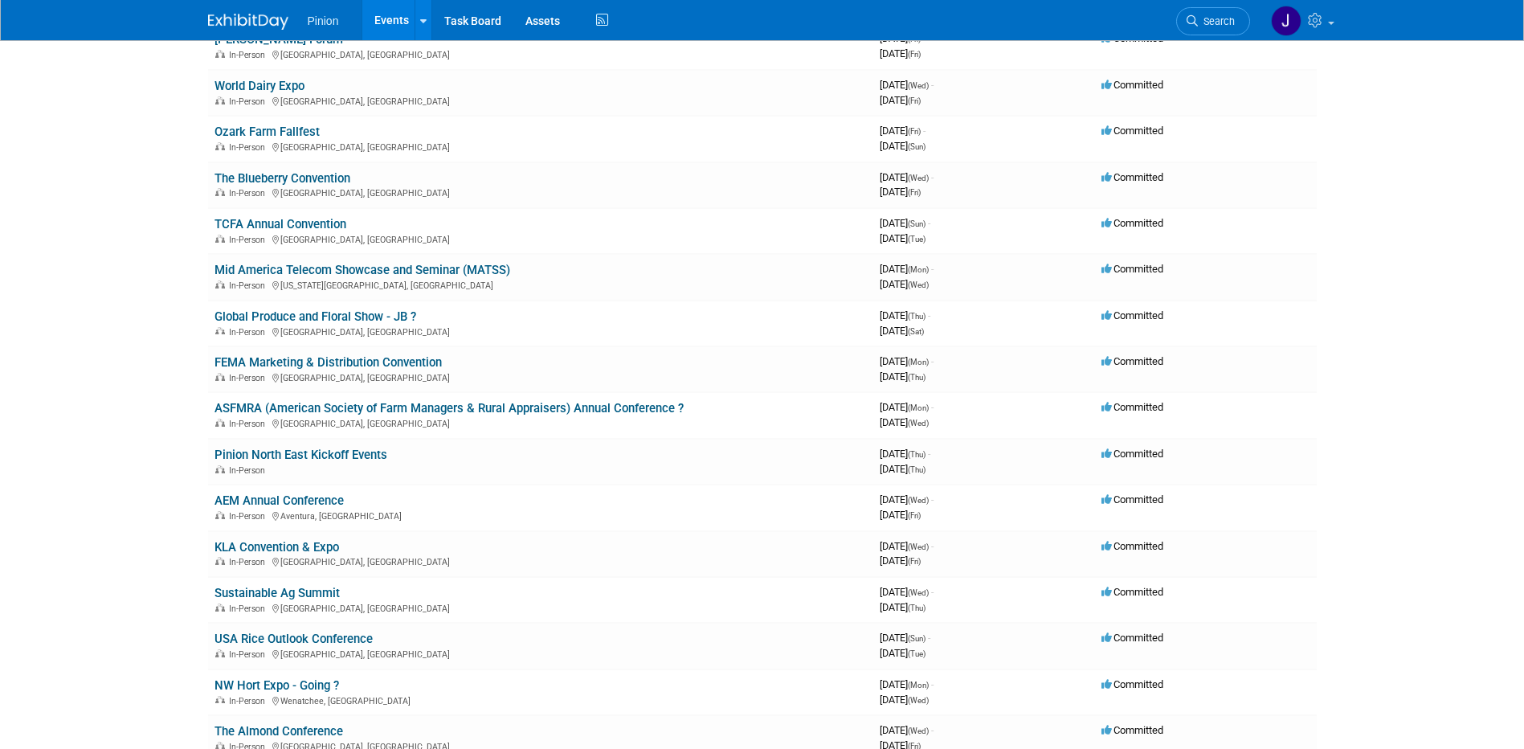
scroll to position [485, 0]
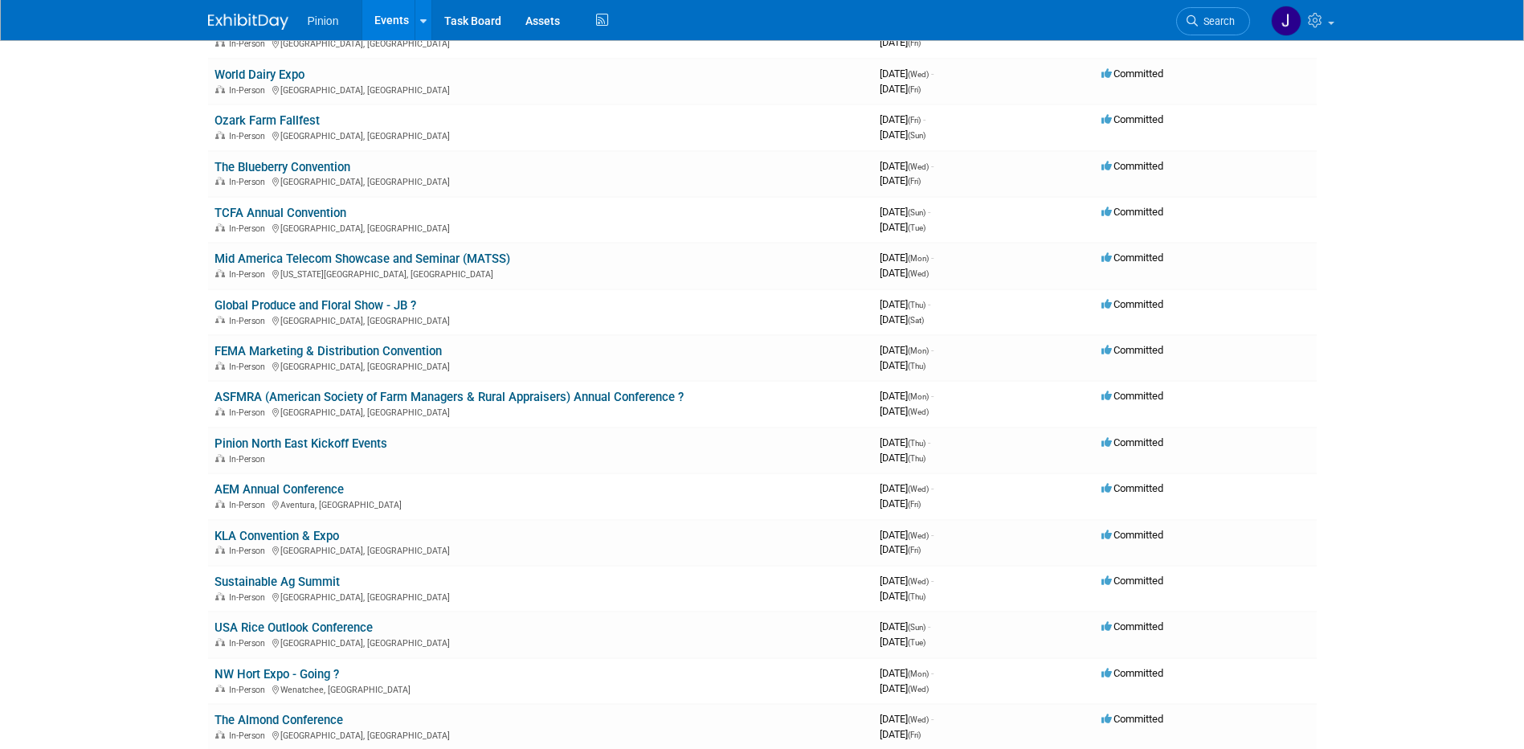
click at [360, 627] on link "USA Rice Outlook Conference" at bounding box center [294, 627] width 158 height 14
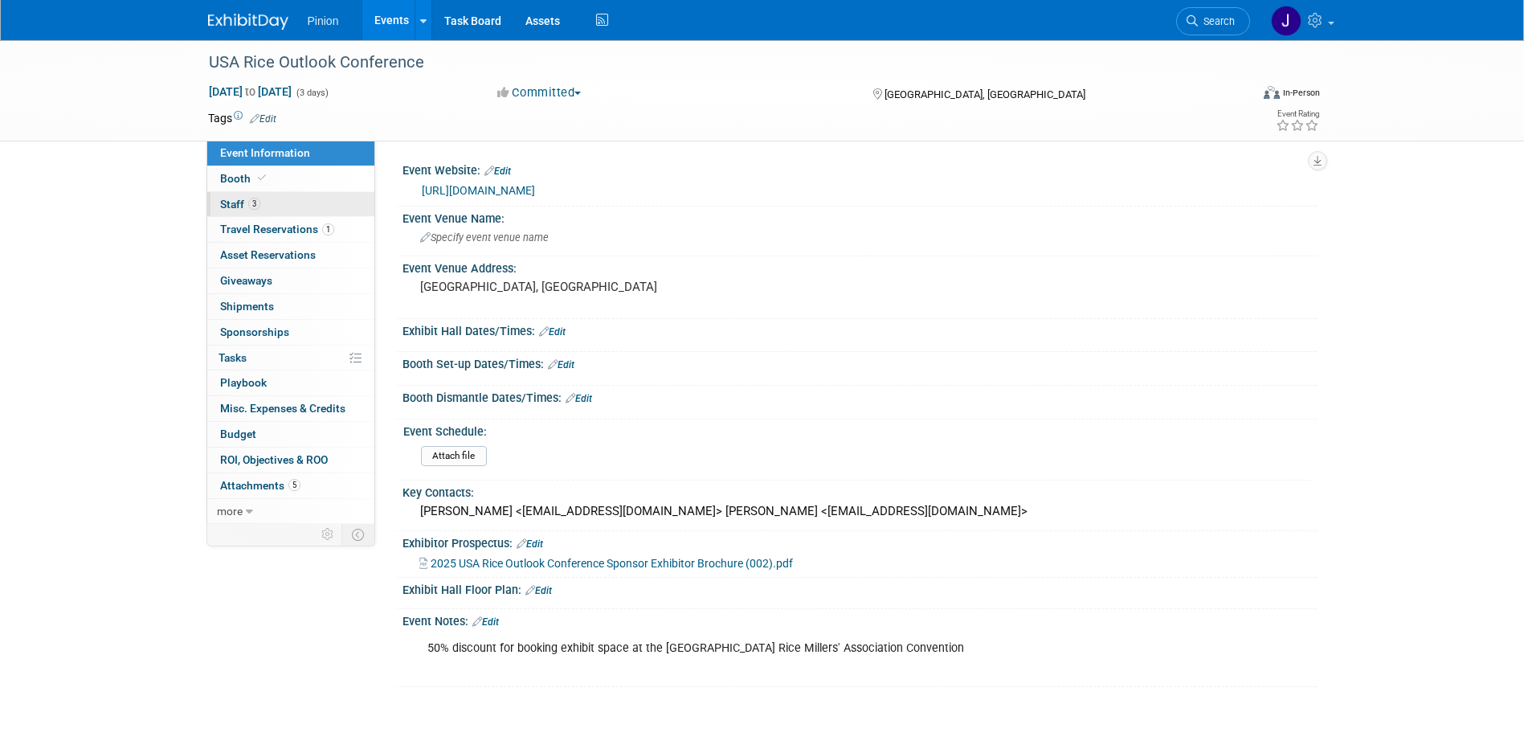
click at [257, 210] on span "Staff 3" at bounding box center [240, 204] width 40 height 13
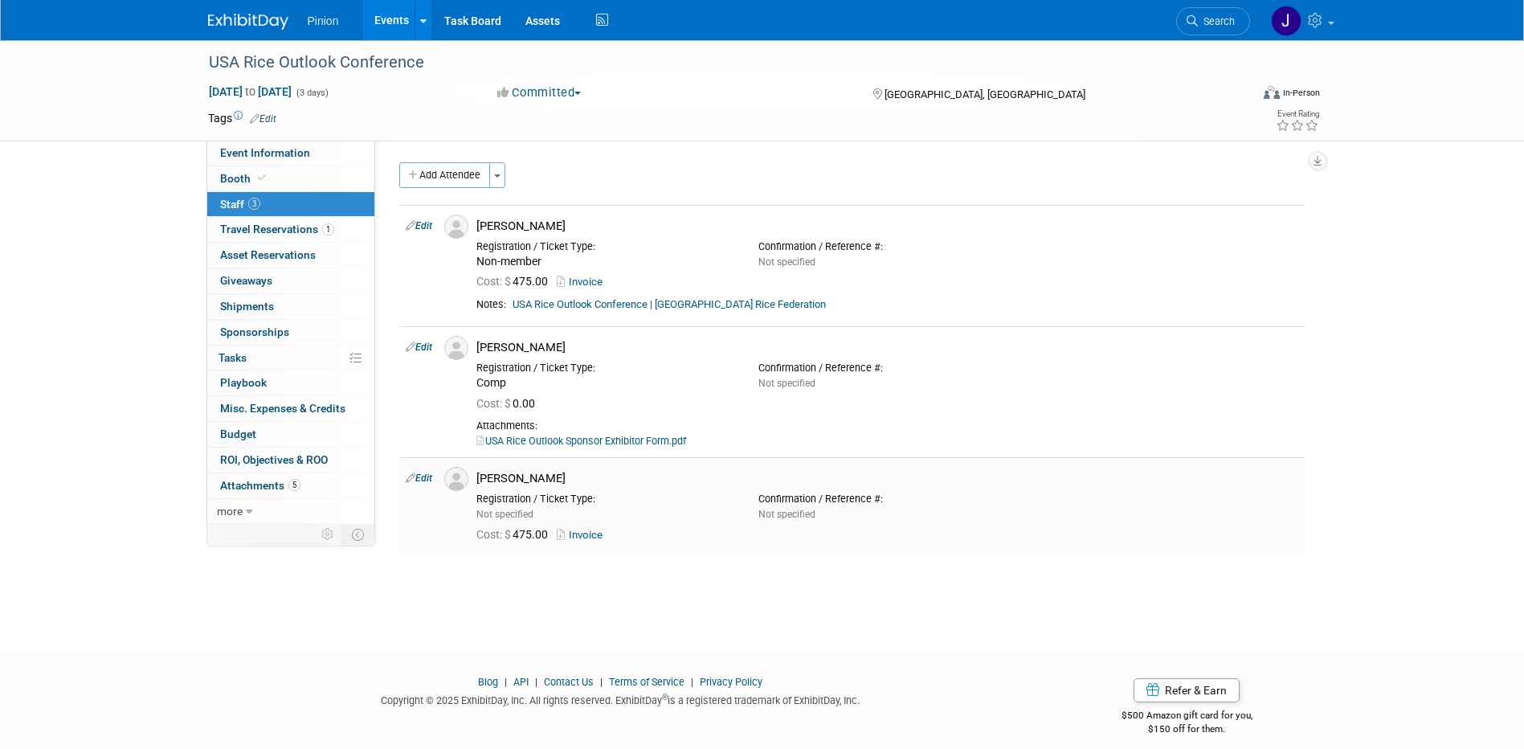
click at [596, 536] on link "Invoice" at bounding box center [583, 535] width 52 height 12
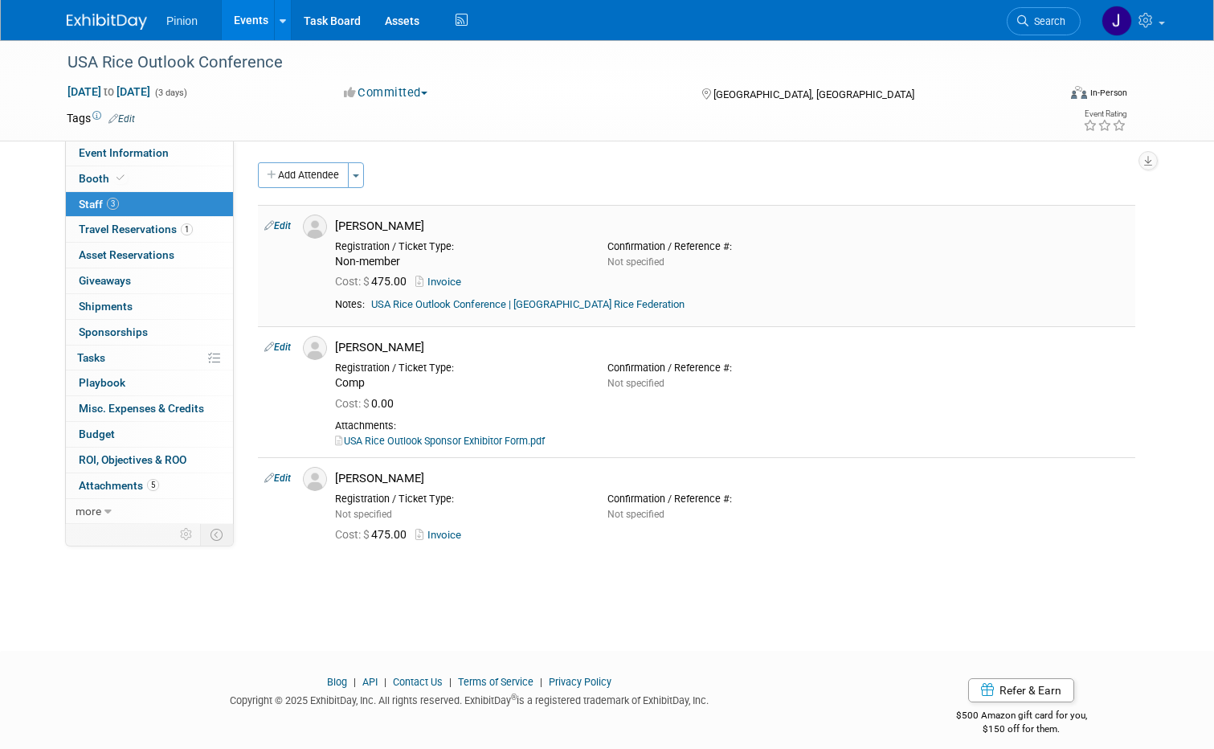
click at [435, 277] on link "Invoice" at bounding box center [441, 282] width 52 height 12
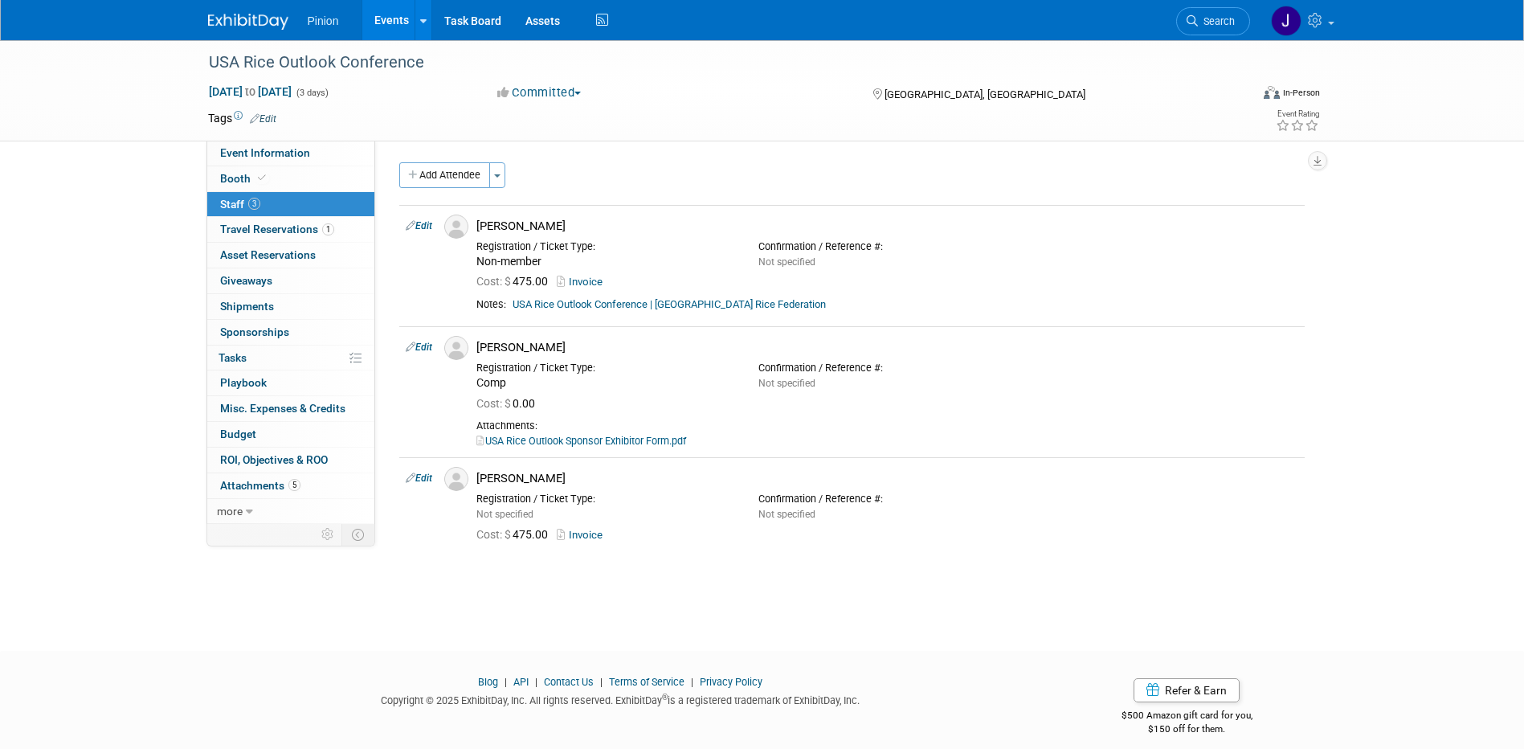
click at [259, 22] on img at bounding box center [248, 22] width 80 height 16
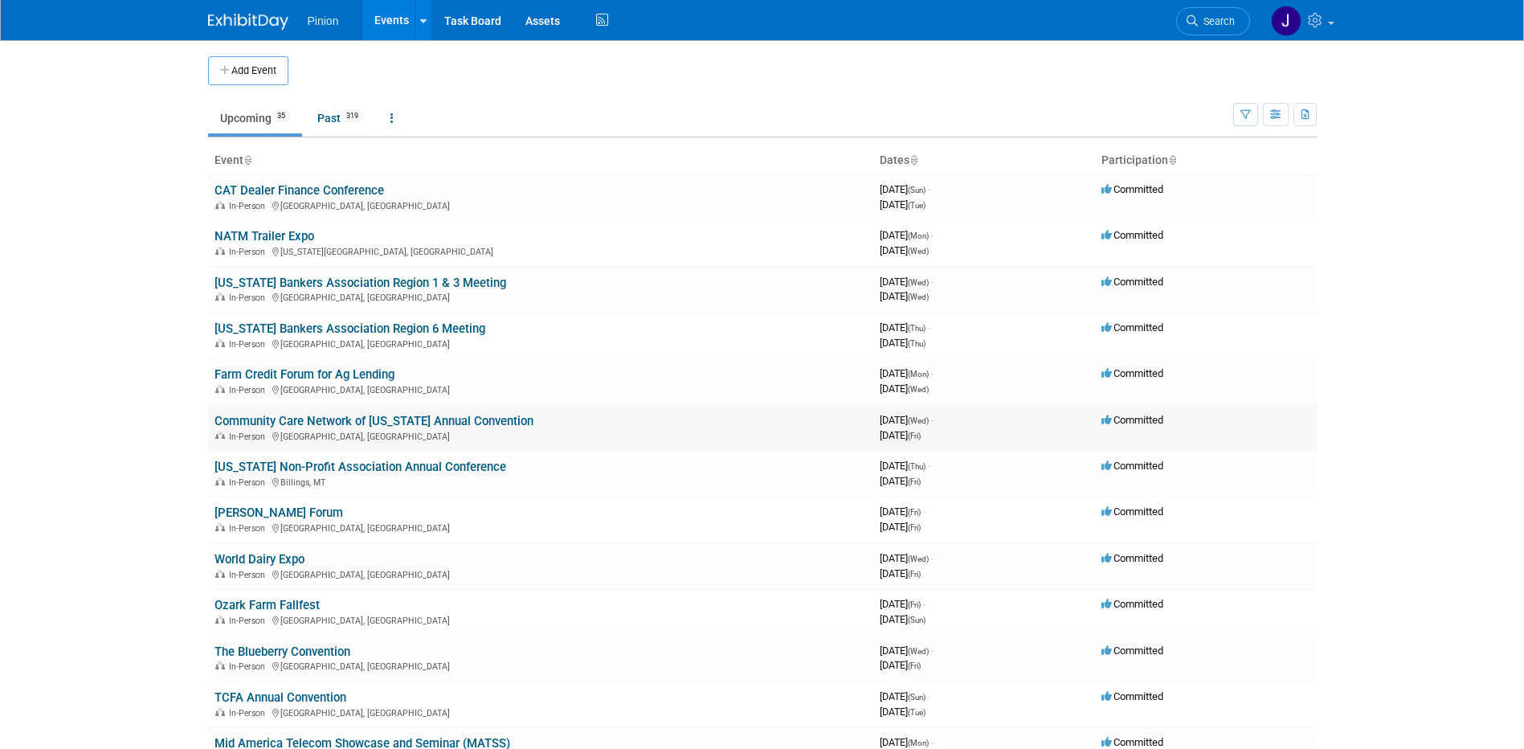
click at [300, 419] on link "Community Care Network of [US_STATE] Annual Convention" at bounding box center [374, 421] width 319 height 14
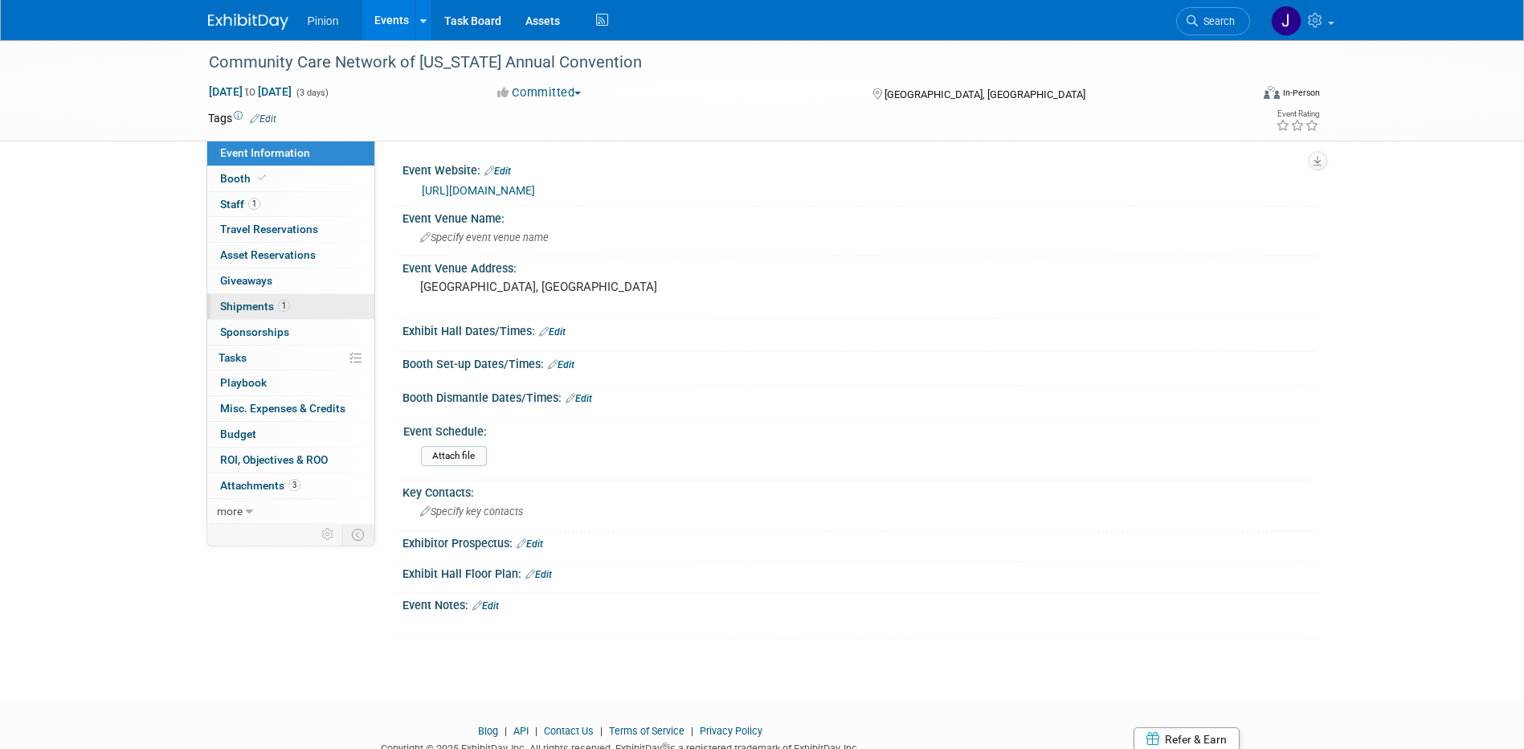
click at [262, 299] on link "1 Shipments 1" at bounding box center [290, 306] width 167 height 25
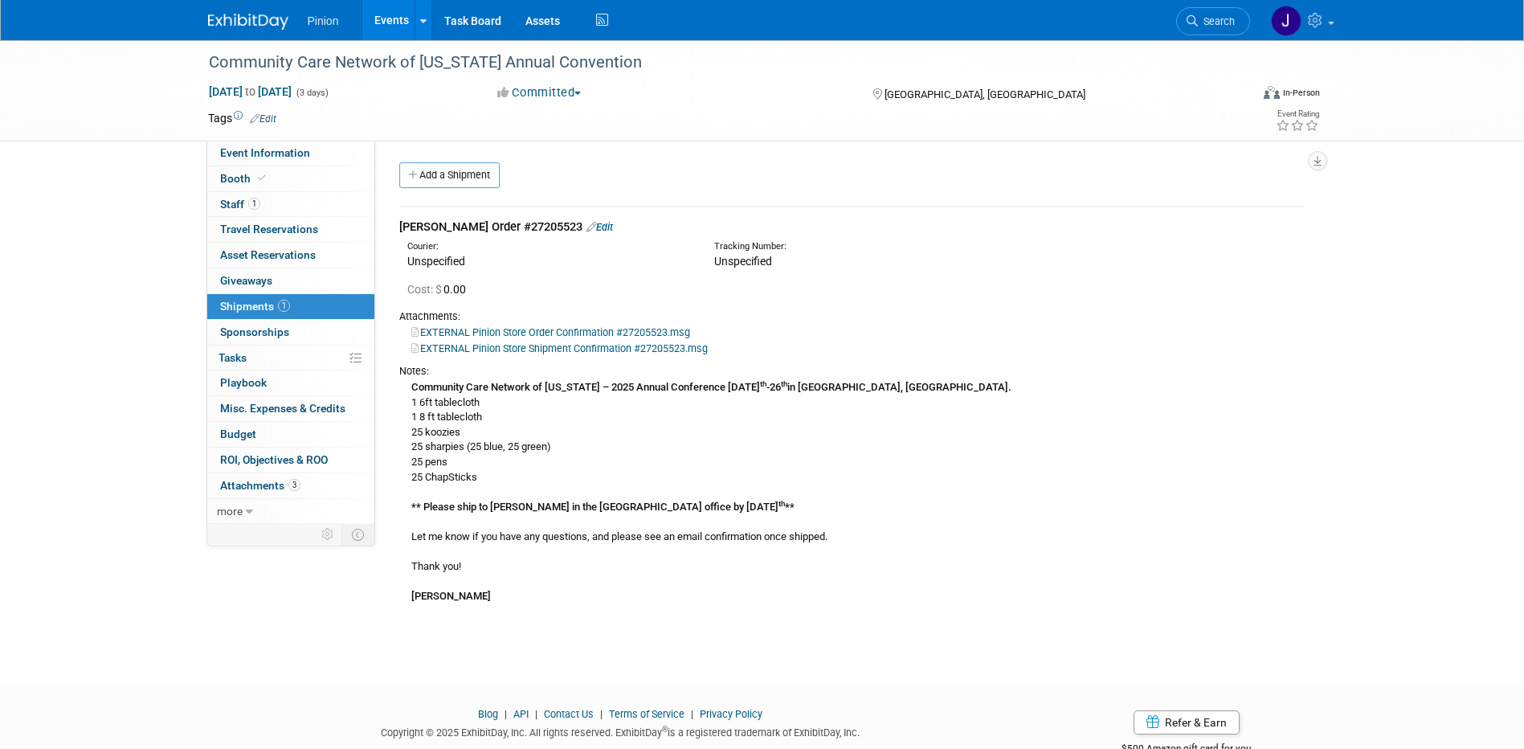
click at [265, 19] on img at bounding box center [248, 22] width 80 height 16
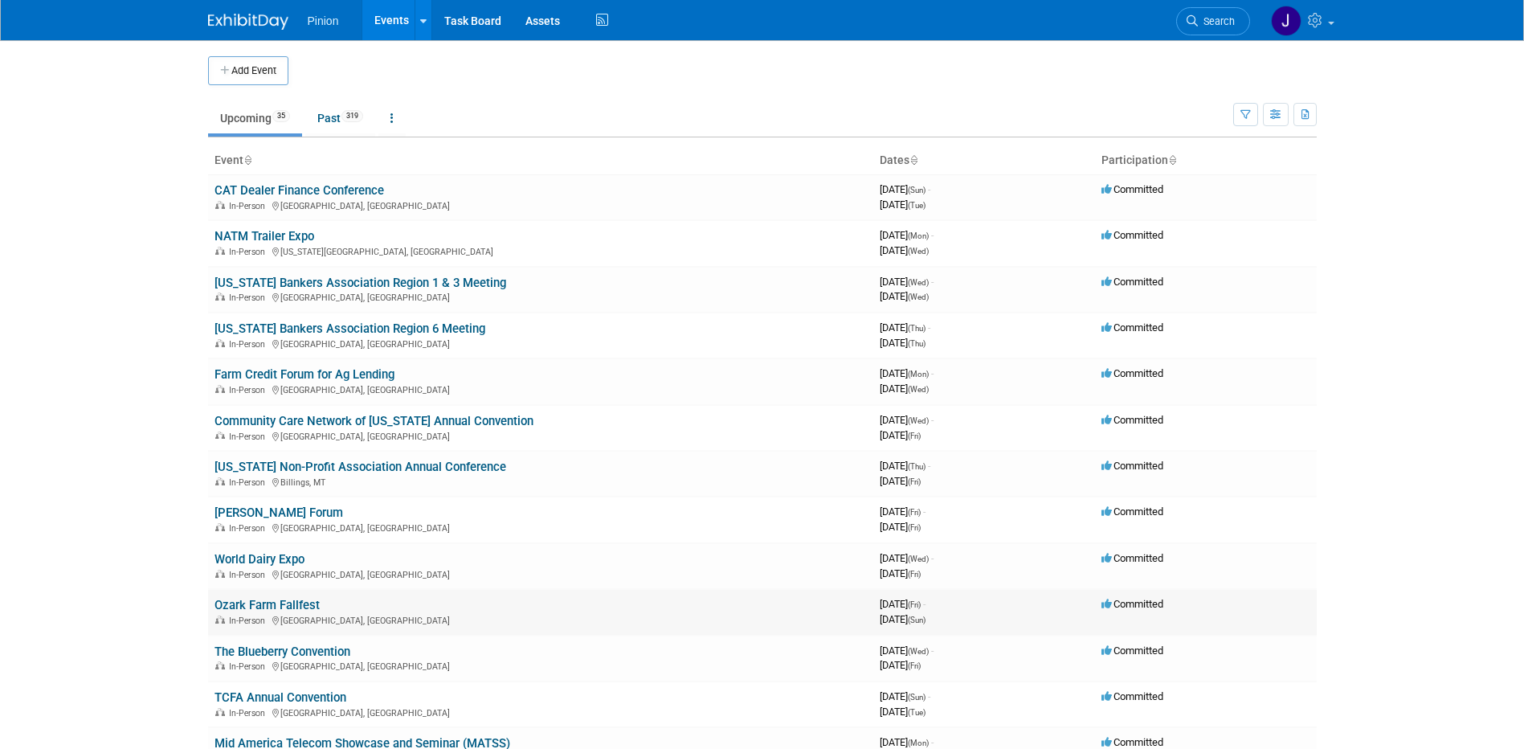
click at [294, 598] on link "Ozark Farm Fallfest" at bounding box center [267, 605] width 105 height 14
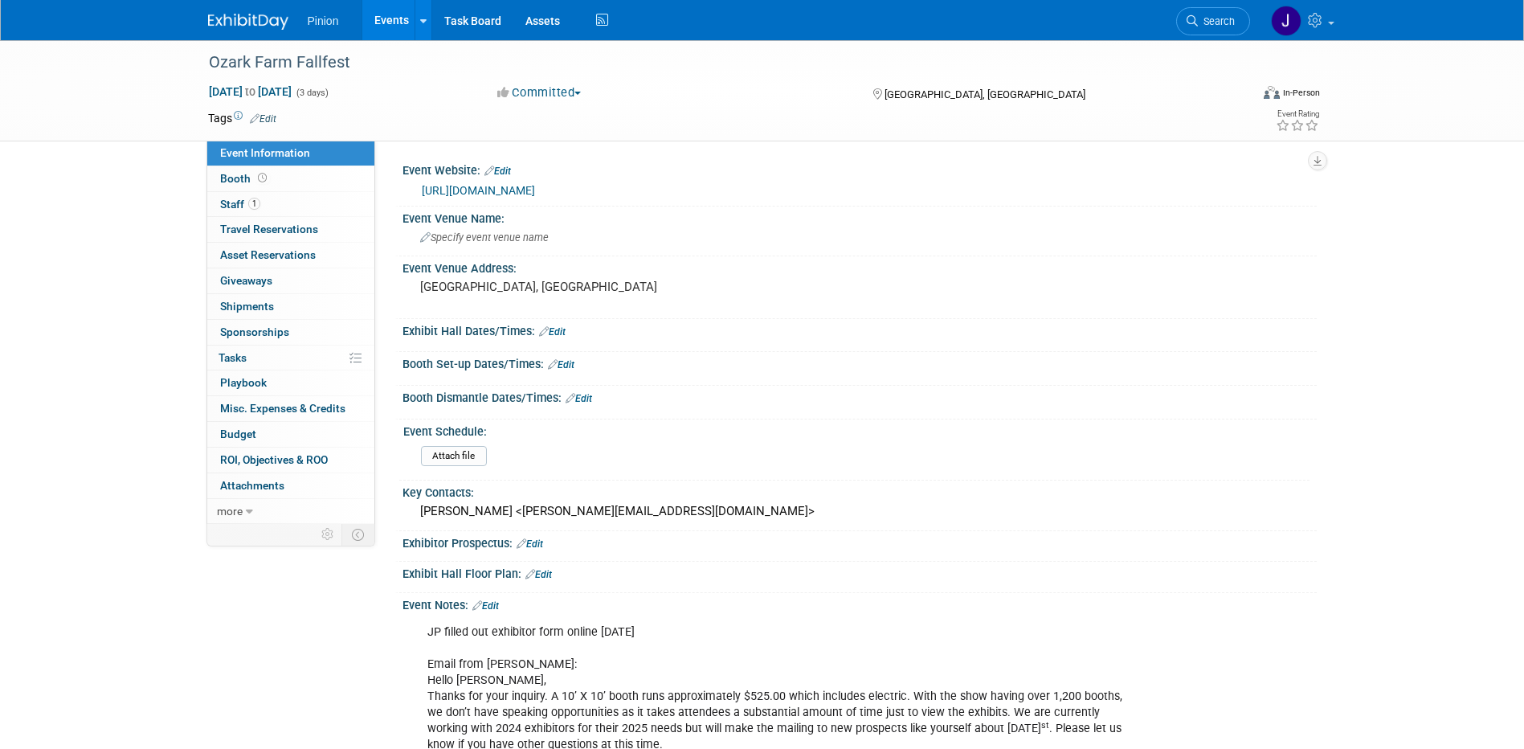
drag, startPoint x: 381, startPoint y: 62, endPoint x: 195, endPoint y: 40, distance: 186.9
click at [195, 40] on body "Pinion Events Add Event Bulk Upload Events Shareable Event Boards Recently View…" at bounding box center [762, 374] width 1524 height 749
drag, startPoint x: 195, startPoint y: 40, endPoint x: 394, endPoint y: 60, distance: 199.5
click at [394, 60] on div "Ozark Farm Fallfest" at bounding box center [714, 62] width 1023 height 29
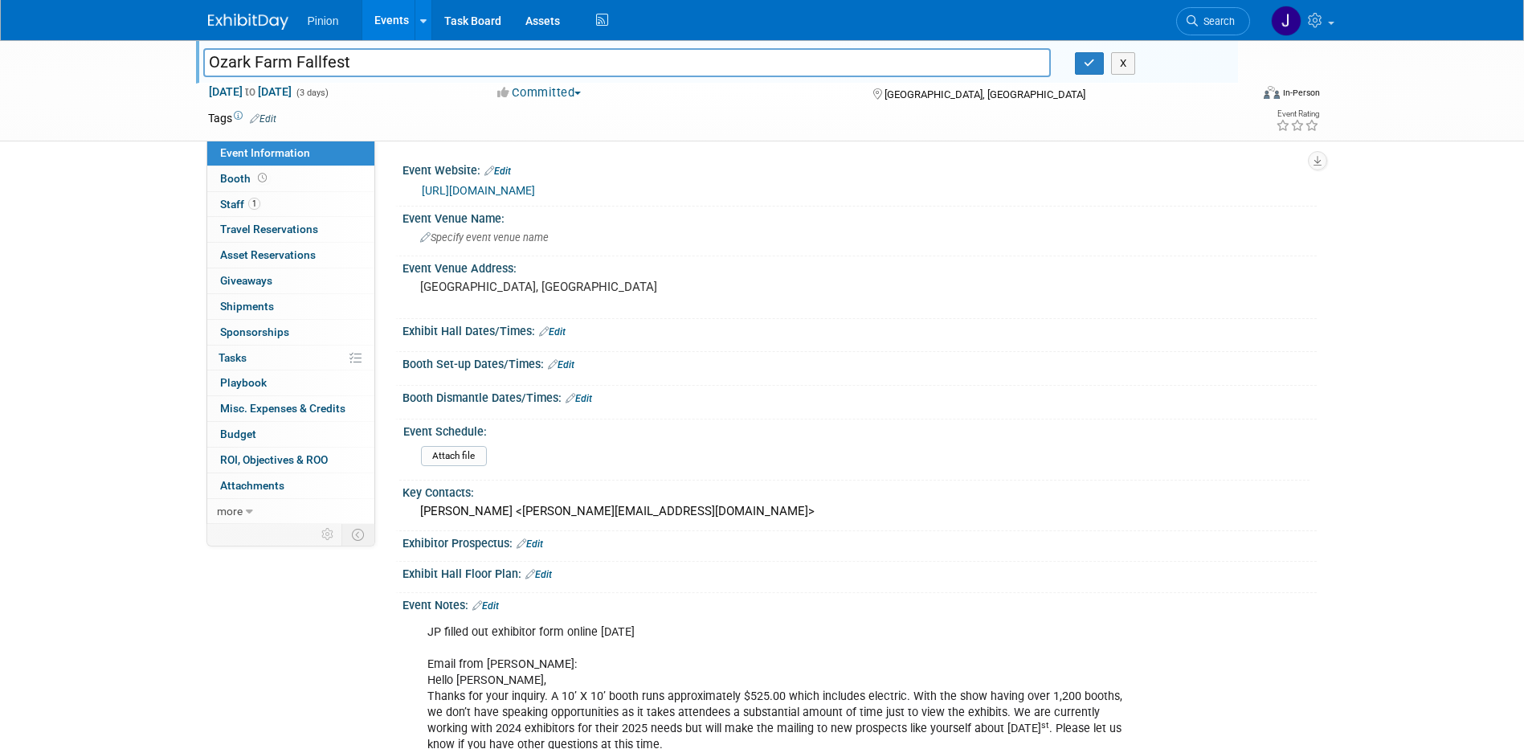
drag, startPoint x: 372, startPoint y: 67, endPoint x: 204, endPoint y: 59, distance: 168.1
click at [204, 59] on input "Ozark Farm Fallfest" at bounding box center [627, 62] width 848 height 28
click at [1081, 62] on button "button" at bounding box center [1089, 63] width 29 height 22
